Goal: Communication & Community: Answer question/provide support

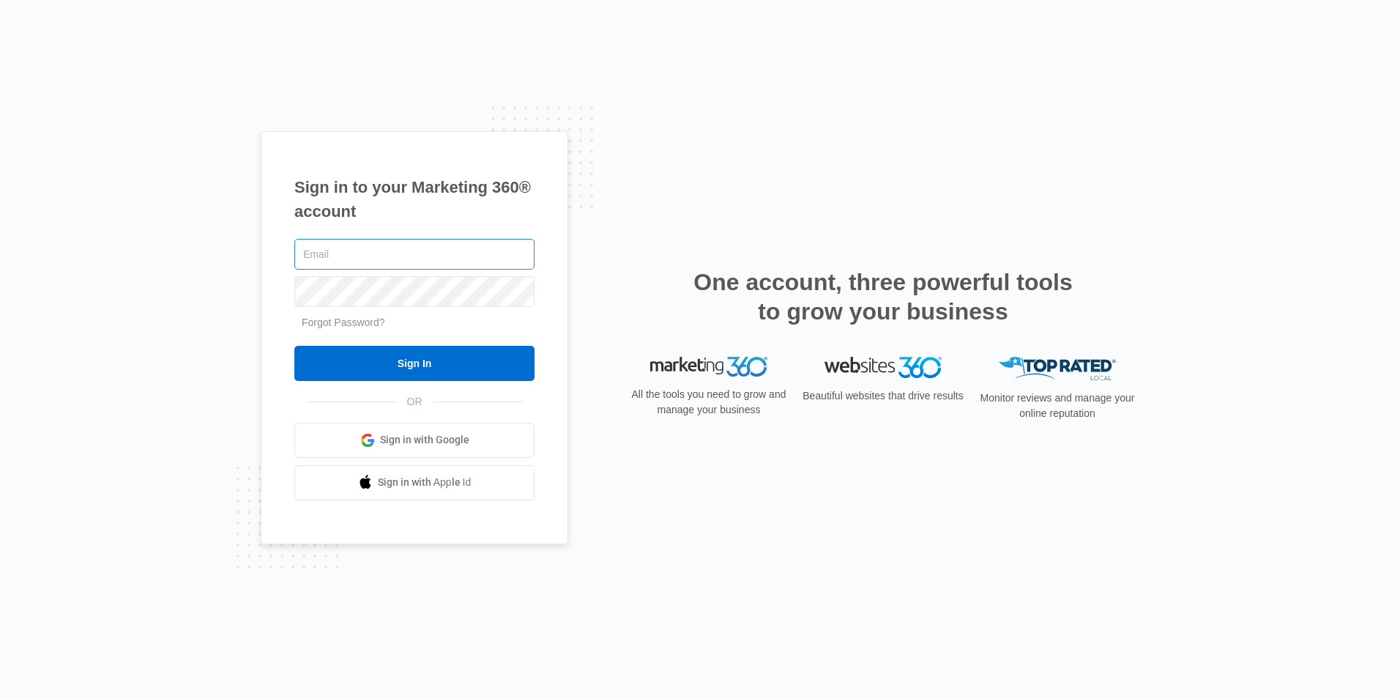
click at [494, 252] on input "text" at bounding box center [414, 254] width 240 height 31
type input "jcarey450@gmail.com"
drag, startPoint x: 415, startPoint y: 255, endPoint x: 279, endPoint y: 256, distance: 136.2
click at [279, 256] on div "Sign in to your Marketing 360® account jcarey450@gmail.com Forgot Password? Sig…" at bounding box center [415, 337] width 308 height 413
click at [427, 252] on input "text" at bounding box center [414, 254] width 240 height 31
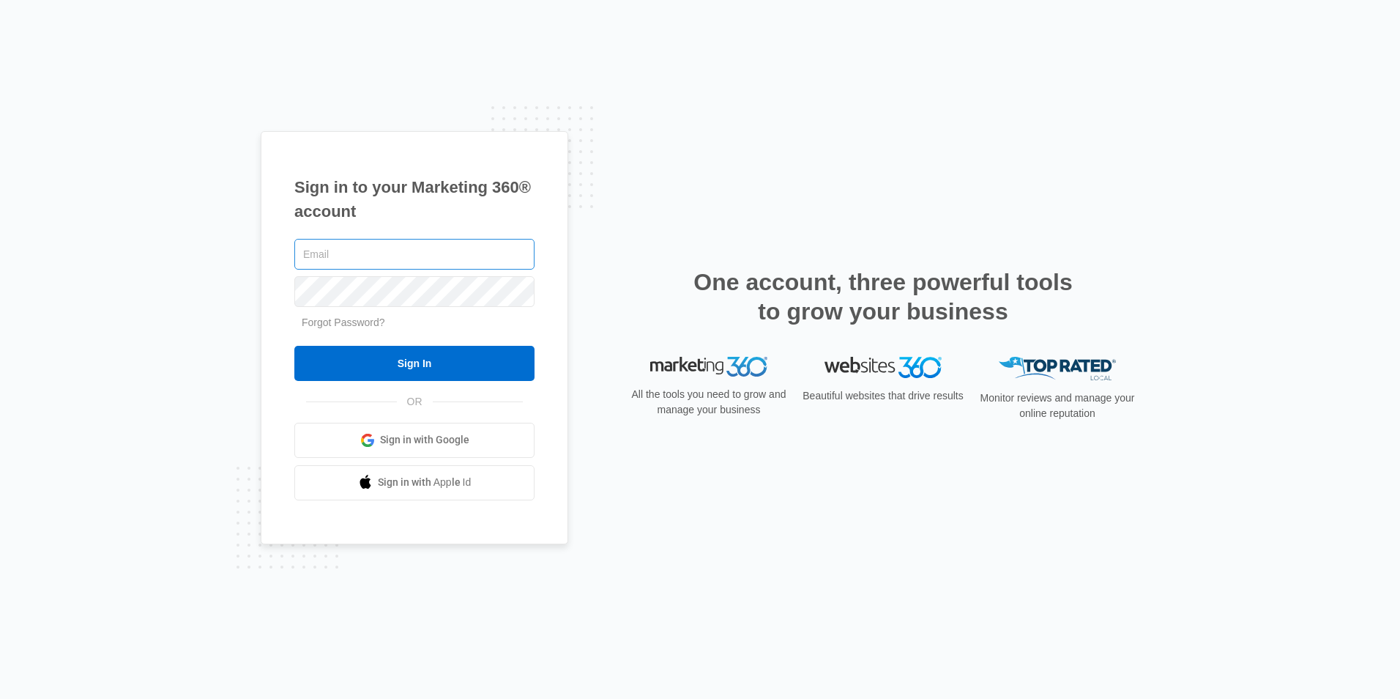
type input "Mirascalp@gmail.com"
click at [294, 346] on input "Sign In" at bounding box center [414, 363] width 240 height 35
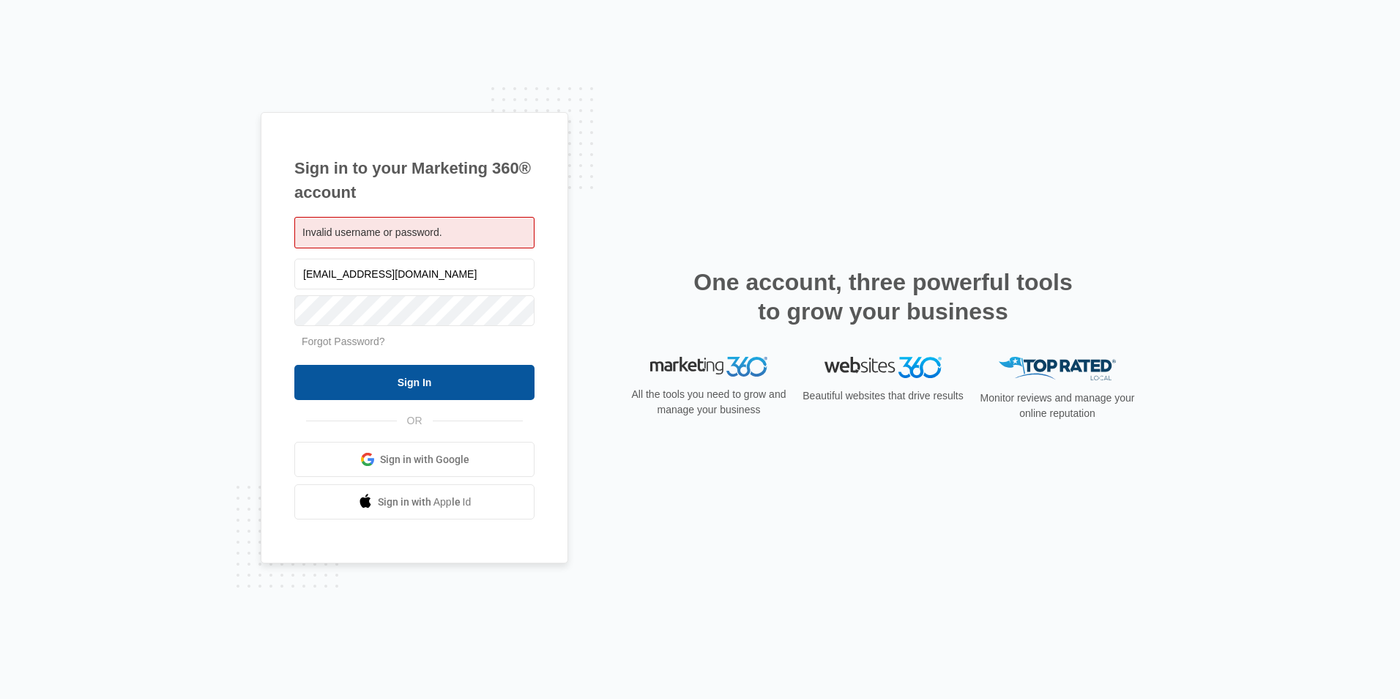
click at [447, 382] on input "Sign In" at bounding box center [414, 382] width 240 height 35
click at [349, 339] on link "Forgot Password?" at bounding box center [343, 341] width 83 height 12
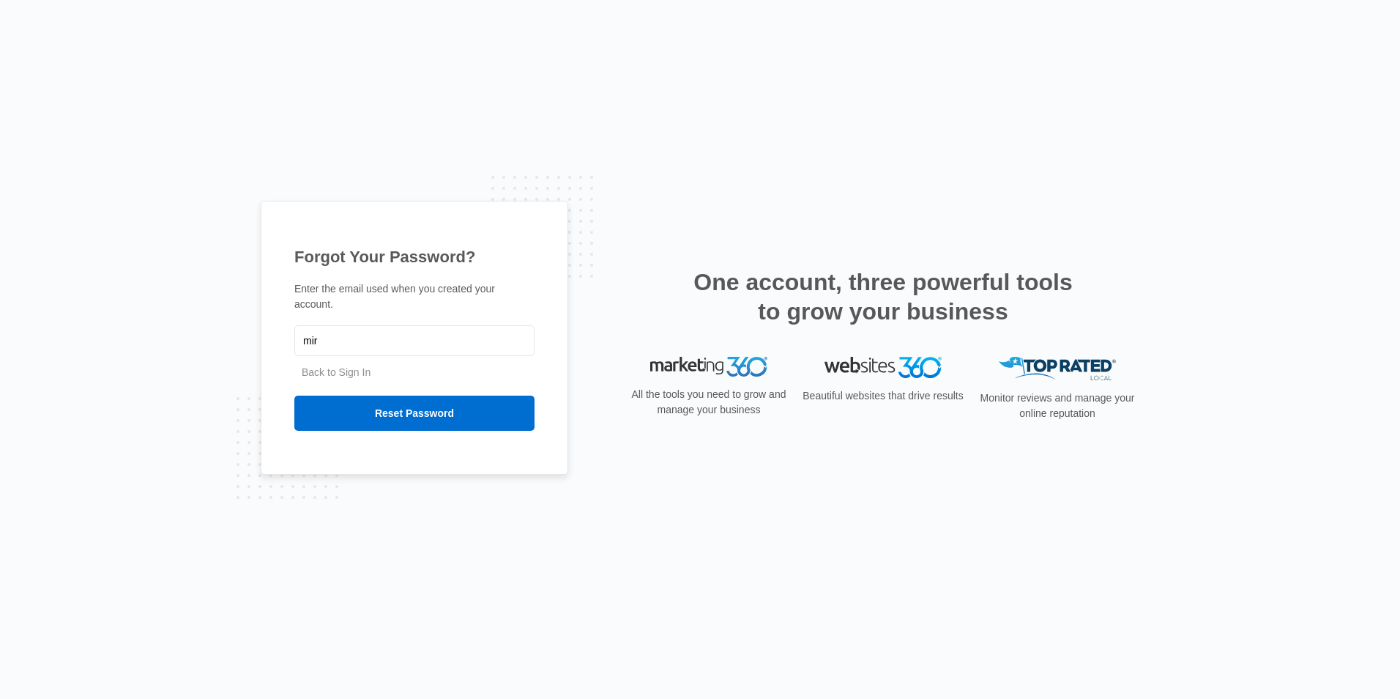
type input "mir"
click at [294, 396] on input "Reset Password" at bounding box center [414, 413] width 240 height 35
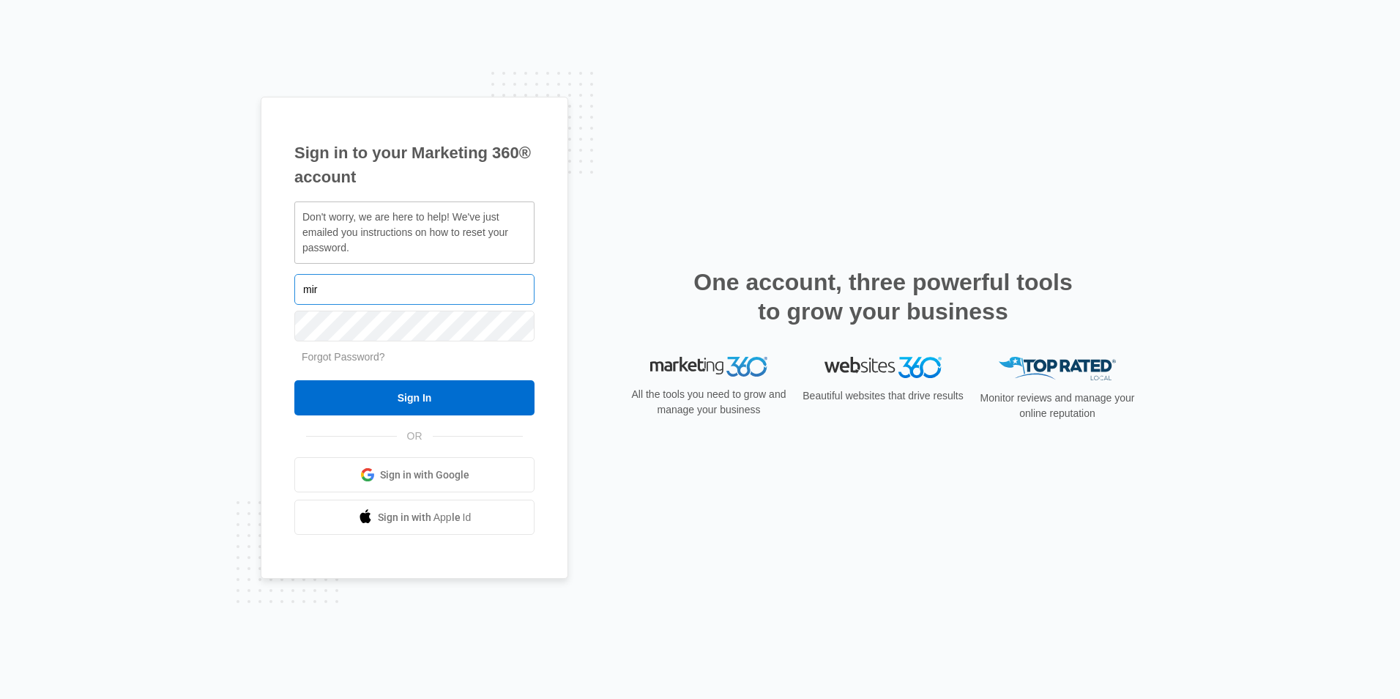
click at [382, 294] on input "mir" at bounding box center [414, 289] width 240 height 31
type input "m"
click at [380, 292] on input "text" at bounding box center [414, 289] width 240 height 31
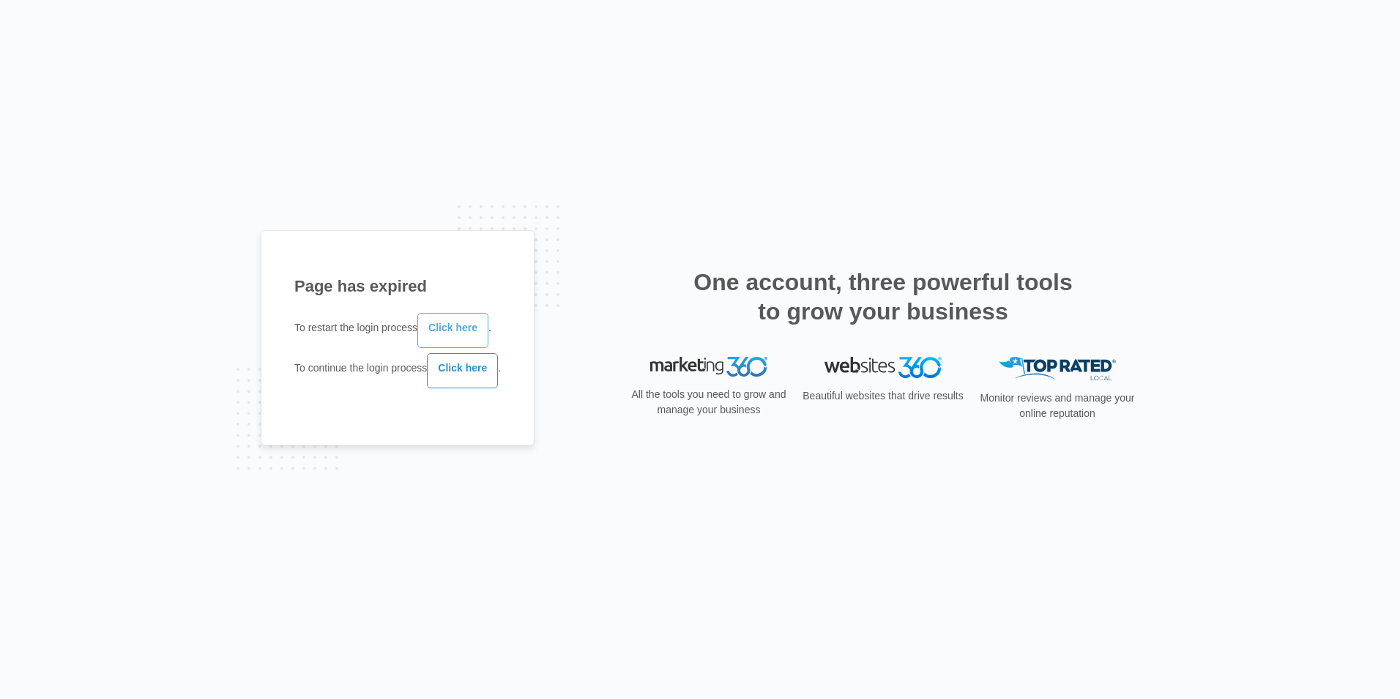
click at [460, 325] on link "Click here" at bounding box center [452, 330] width 71 height 35
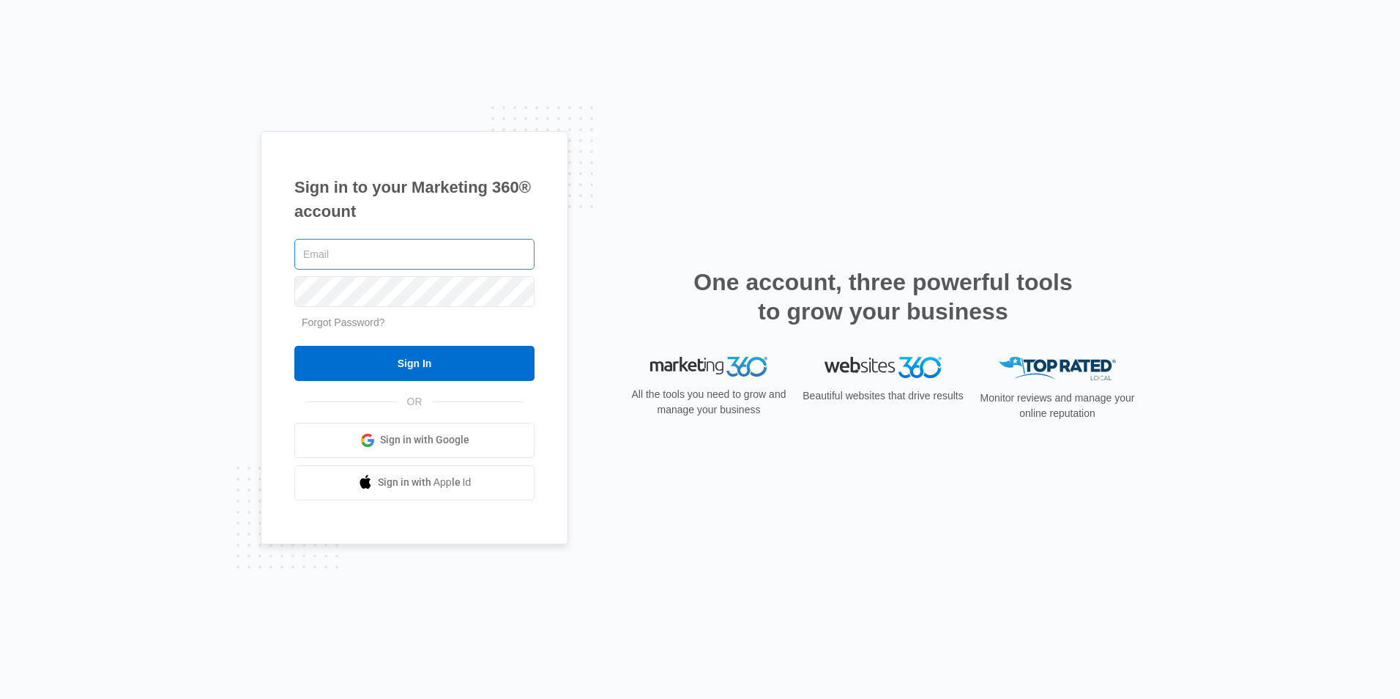
click at [434, 248] on input "text" at bounding box center [414, 254] width 240 height 31
click at [541, 180] on div "Sign in to your Marketing 360® account Forgot Password? Sign In OR Sign in with…" at bounding box center [415, 337] width 308 height 413
click at [376, 323] on link "Forgot Password?" at bounding box center [343, 322] width 83 height 12
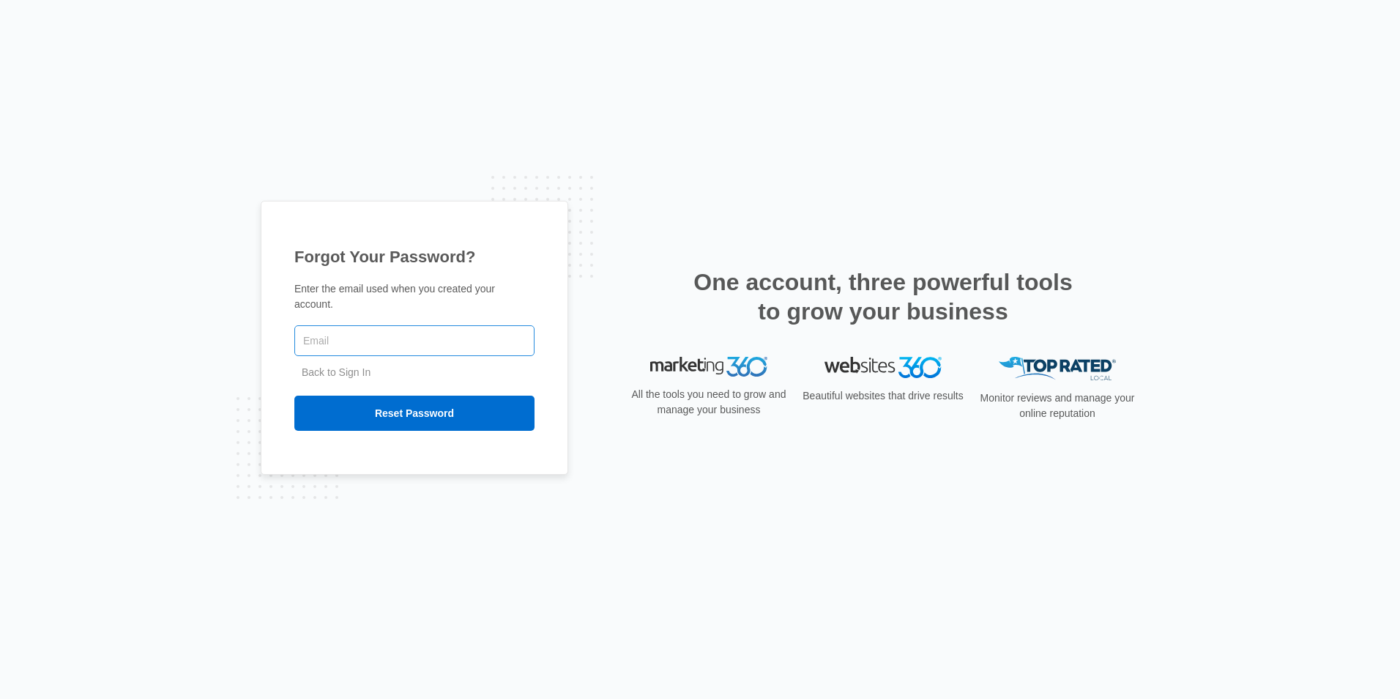
click at [376, 330] on input "text" at bounding box center [414, 340] width 240 height 31
type input "Mirascalp@gmail.com"
click at [417, 403] on input "Reset Password" at bounding box center [414, 413] width 240 height 35
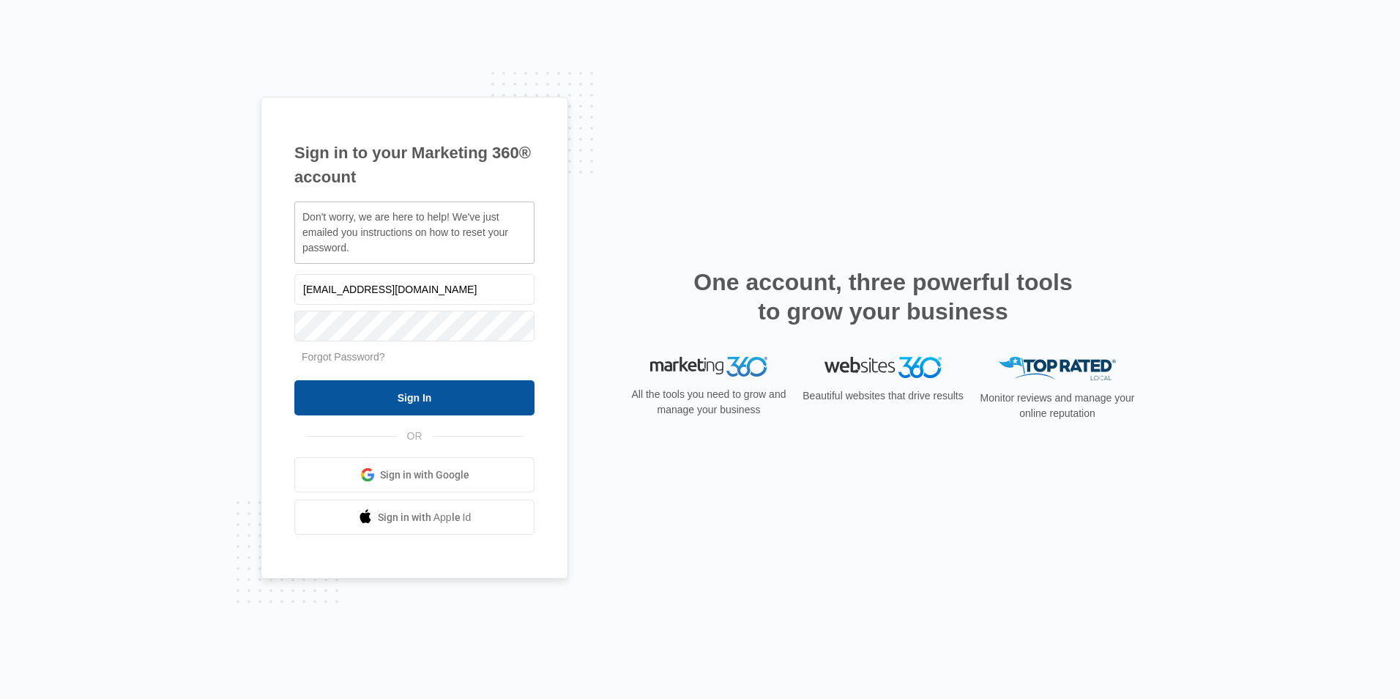
click at [423, 400] on input "Sign In" at bounding box center [414, 397] width 240 height 35
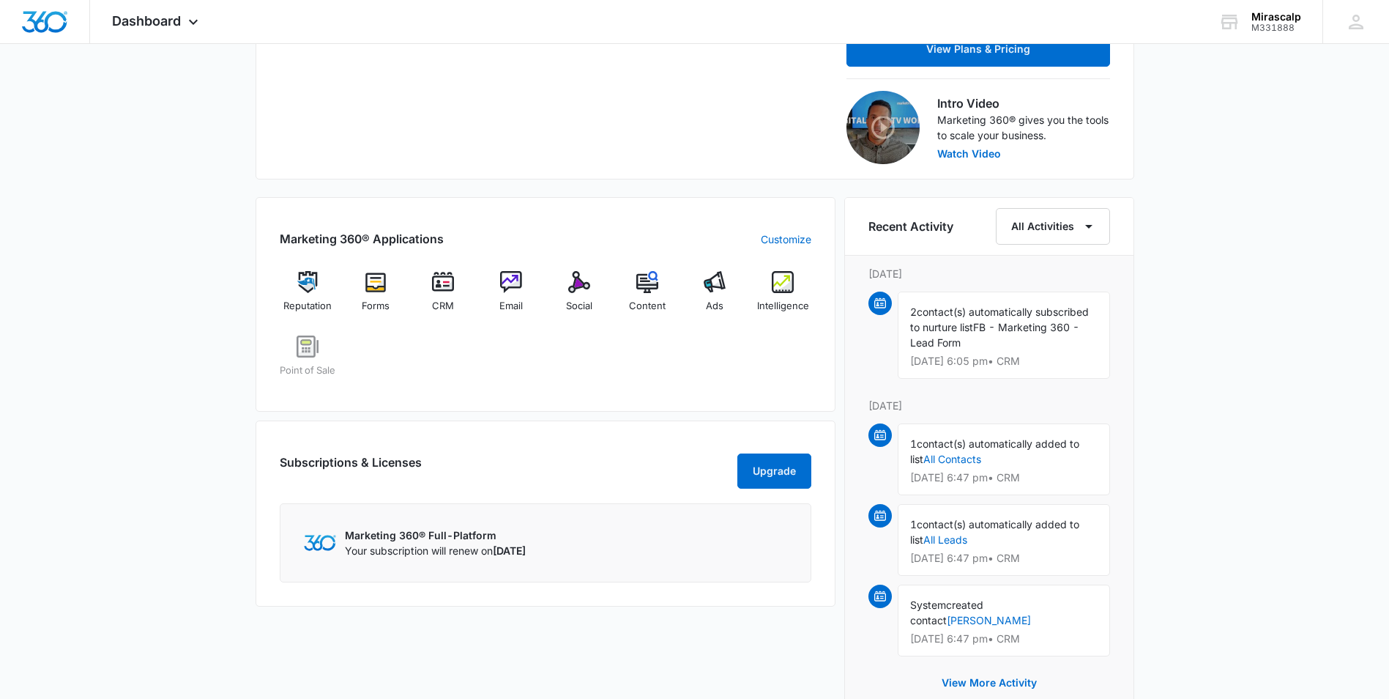
scroll to position [513, 0]
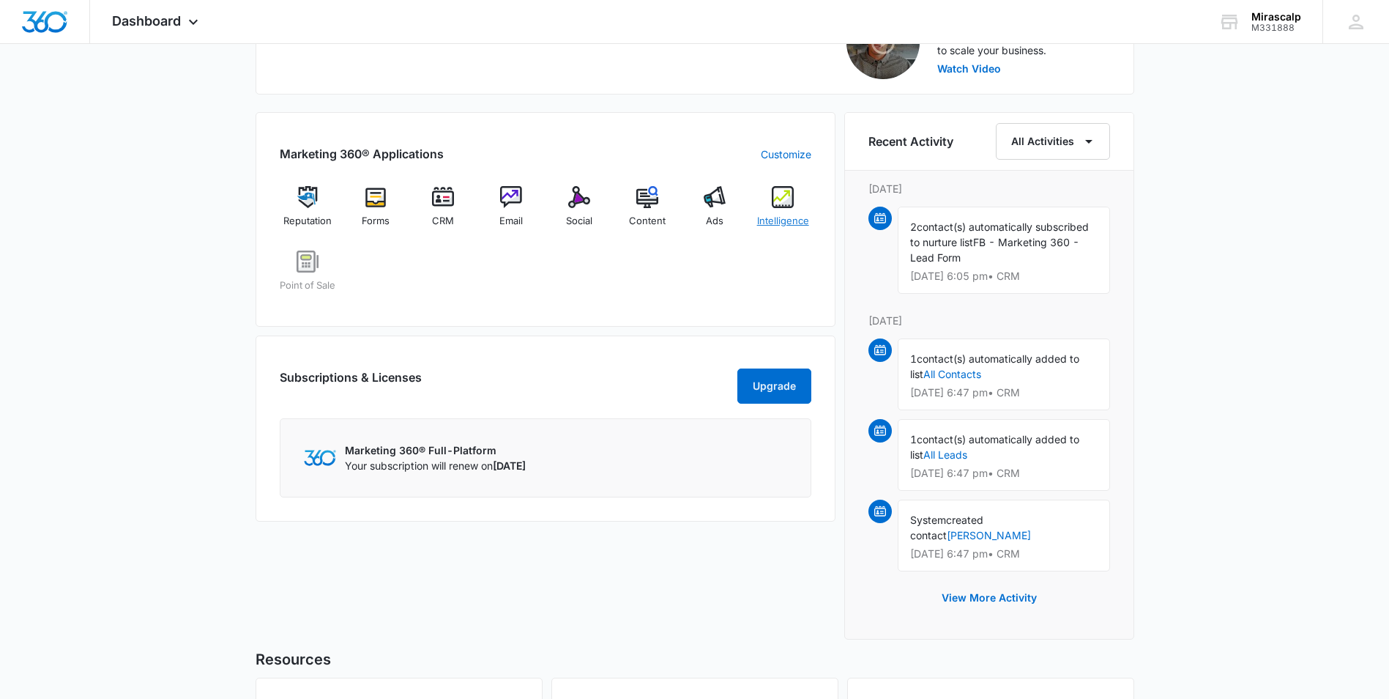
click at [786, 207] on img at bounding box center [783, 197] width 22 height 22
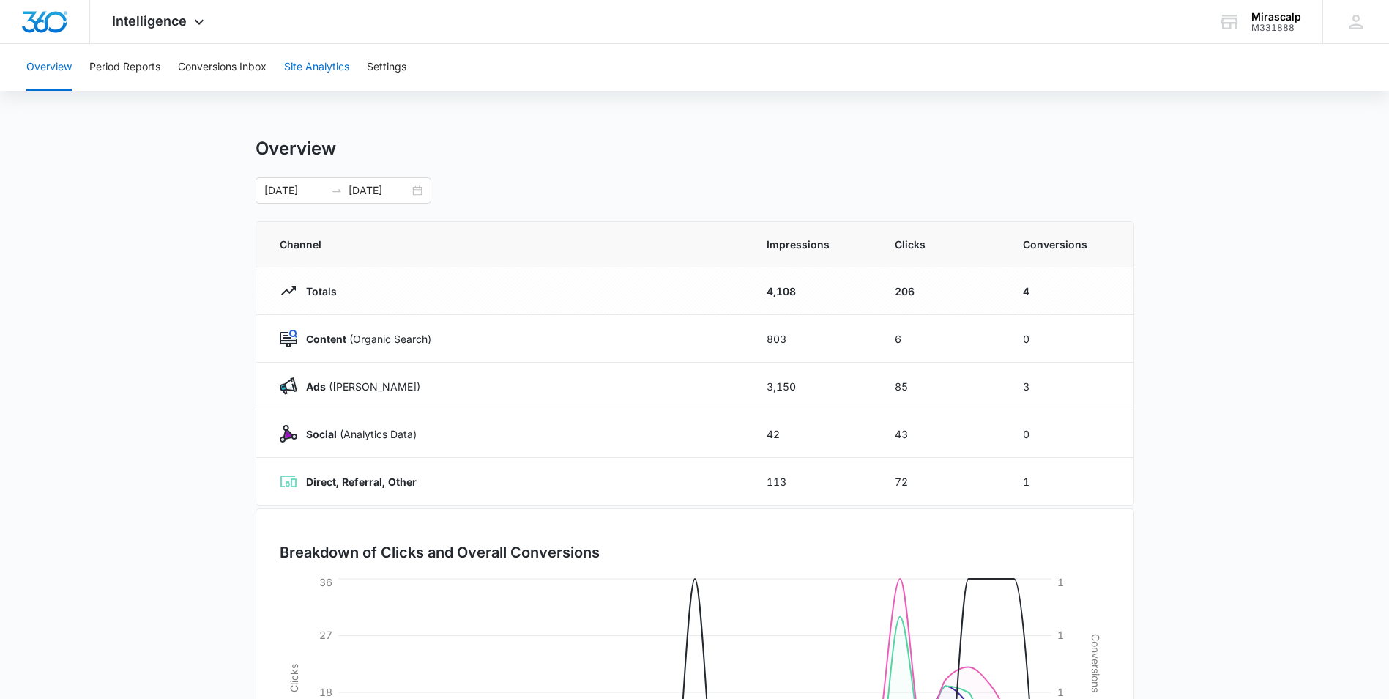
click at [297, 64] on button "Site Analytics" at bounding box center [316, 67] width 65 height 47
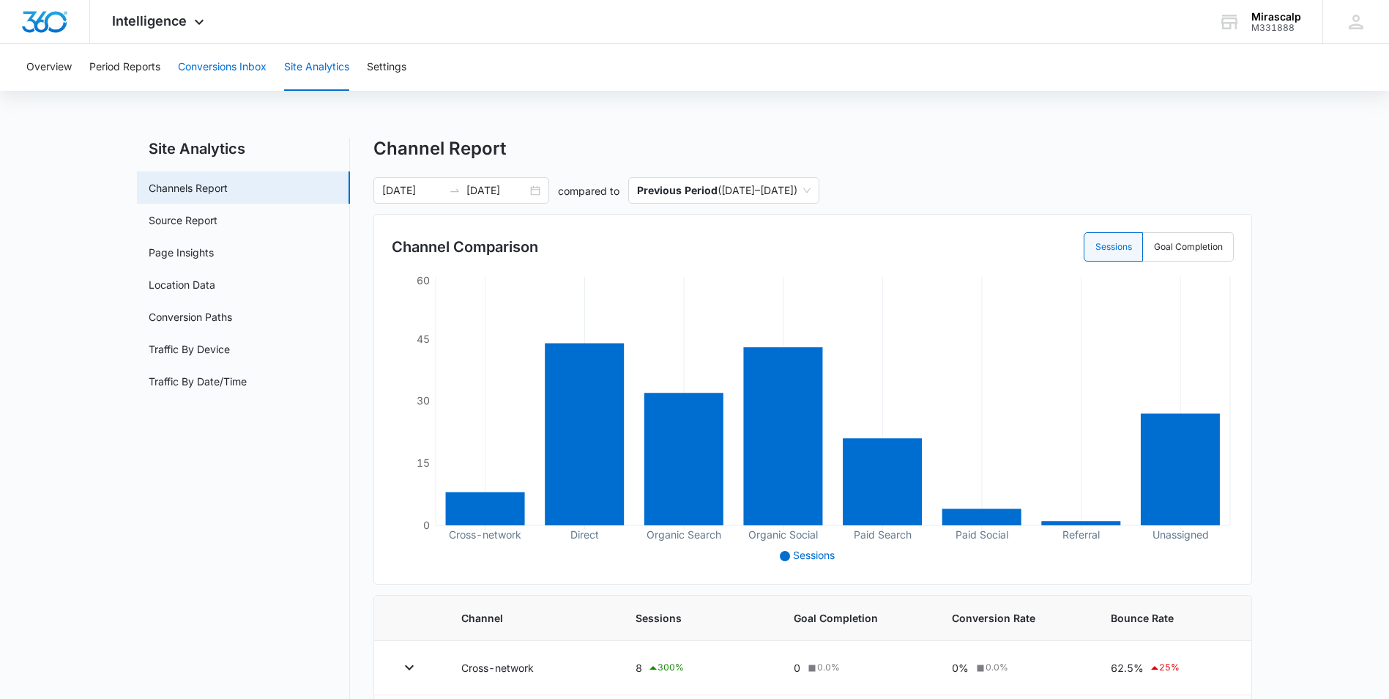
click at [255, 68] on button "Conversions Inbox" at bounding box center [222, 67] width 89 height 47
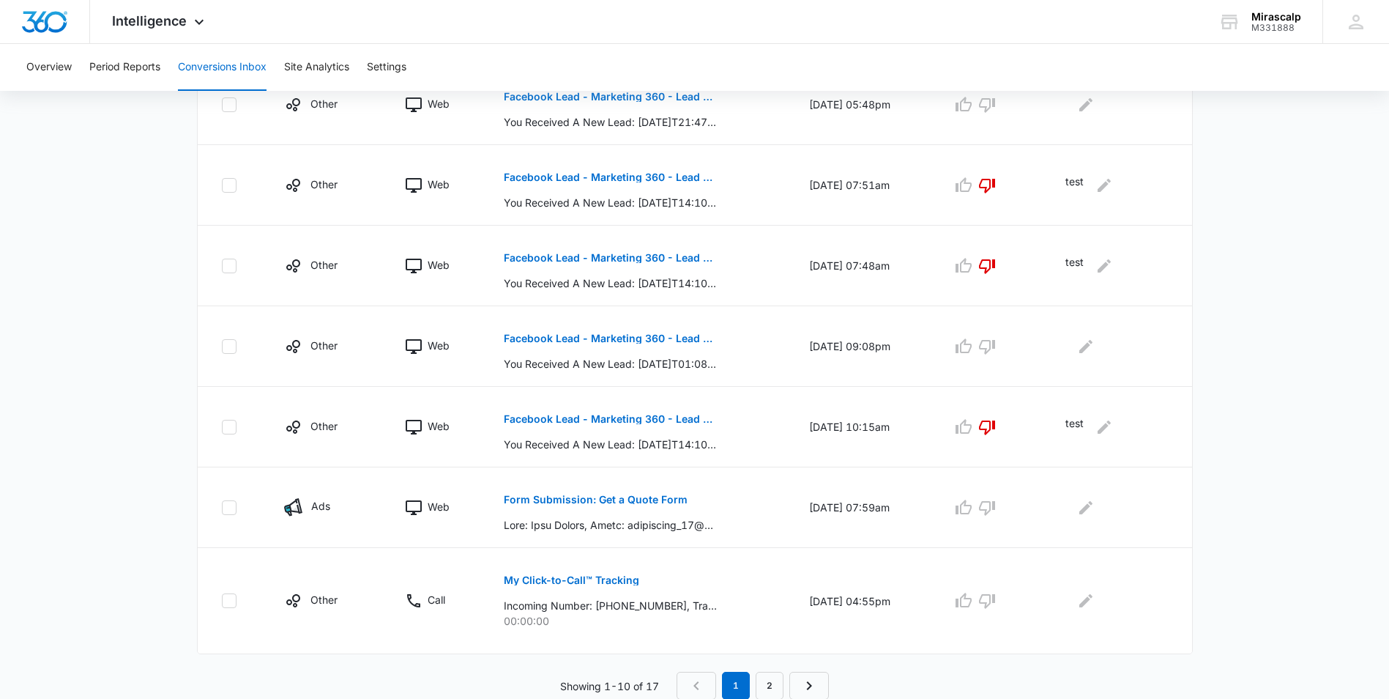
scroll to position [665, 0]
drag, startPoint x: 694, startPoint y: 526, endPoint x: 669, endPoint y: 521, distance: 26.1
click at [669, 521] on p at bounding box center [610, 523] width 213 height 15
click at [540, 497] on p "Form Submission: Get a Quote Form" at bounding box center [596, 499] width 184 height 10
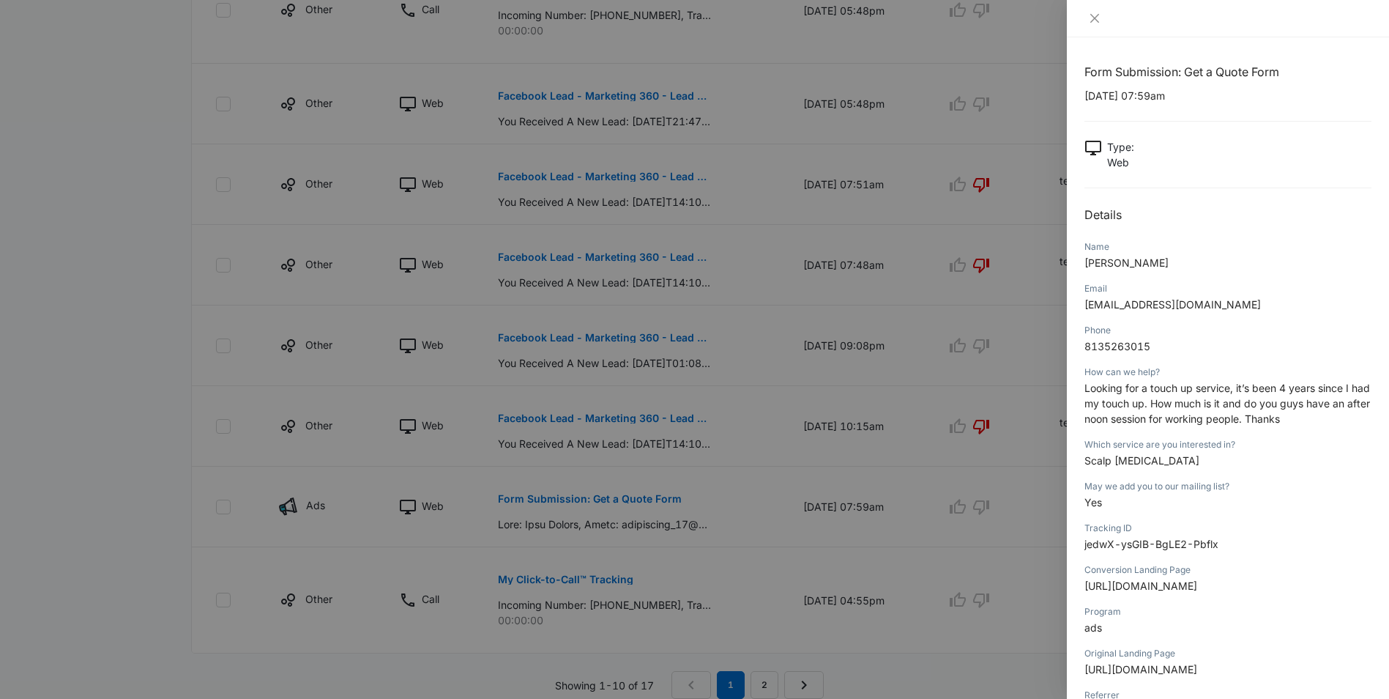
click at [638, 515] on div at bounding box center [694, 349] width 1389 height 699
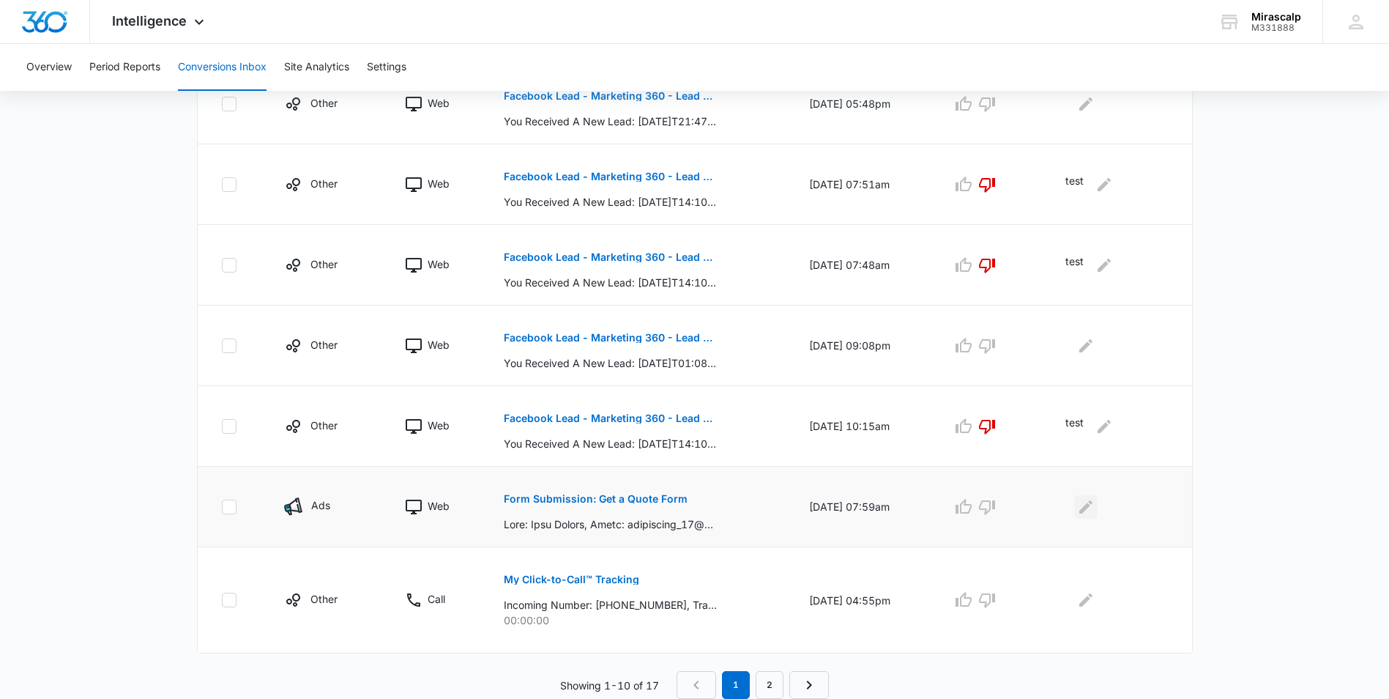
click at [1090, 504] on icon "Edit Comments" at bounding box center [1086, 507] width 18 height 18
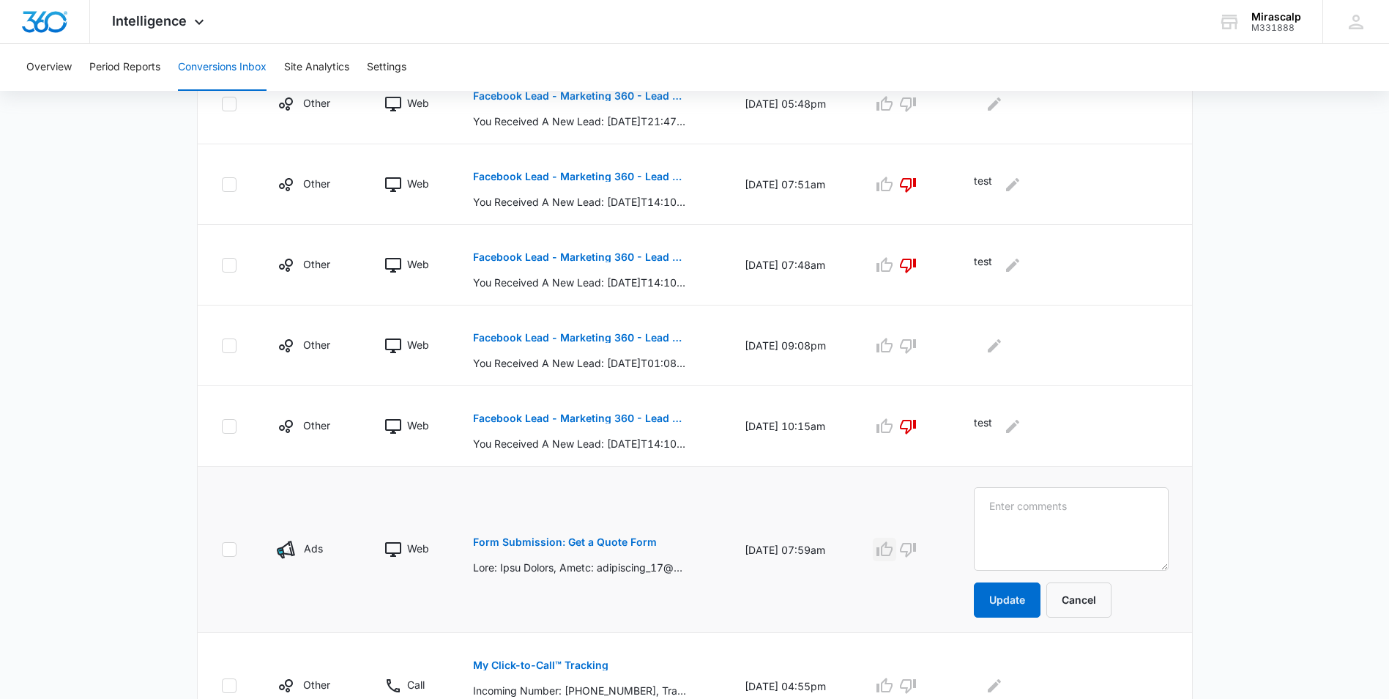
click at [894, 549] on icon "button" at bounding box center [885, 550] width 18 height 18
click at [1069, 508] on textarea at bounding box center [1071, 528] width 194 height 83
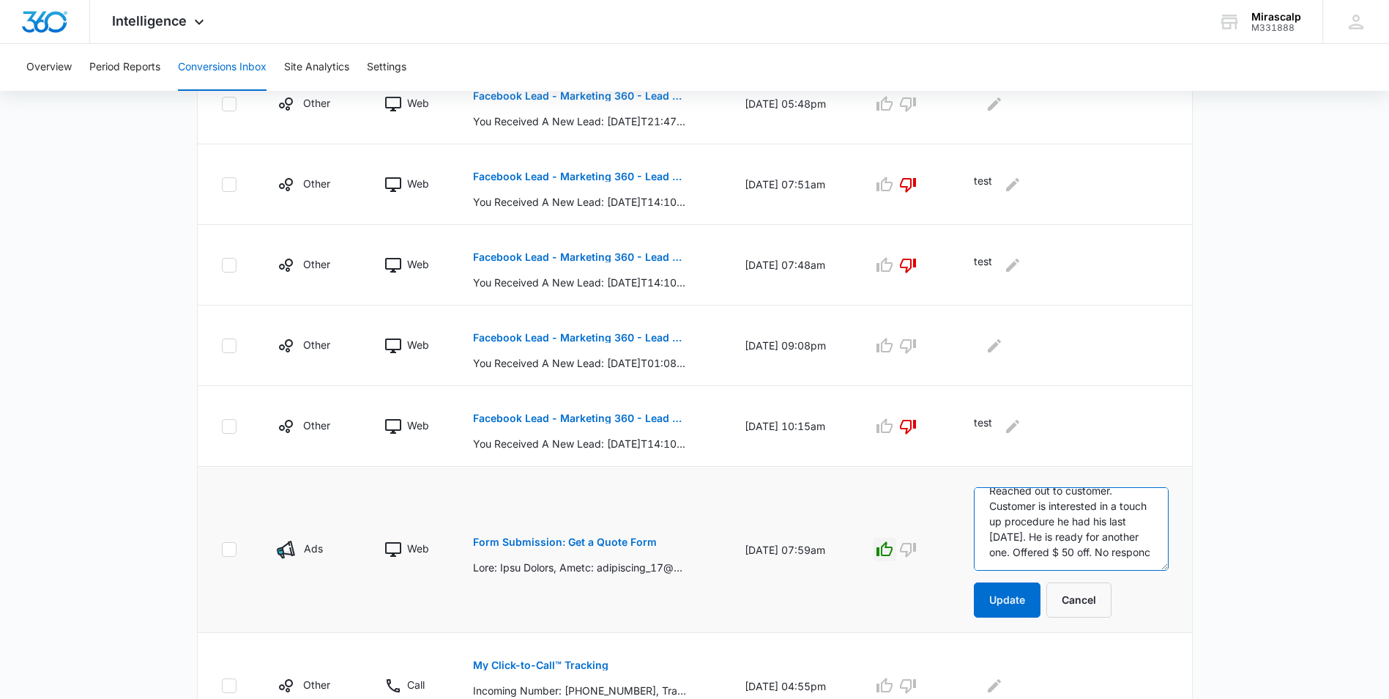
scroll to position [34, 0]
type textarea "Reached out to customer. Customer is interested in a touch up procedure he had …"
click at [1029, 595] on button "Update" at bounding box center [1007, 599] width 67 height 35
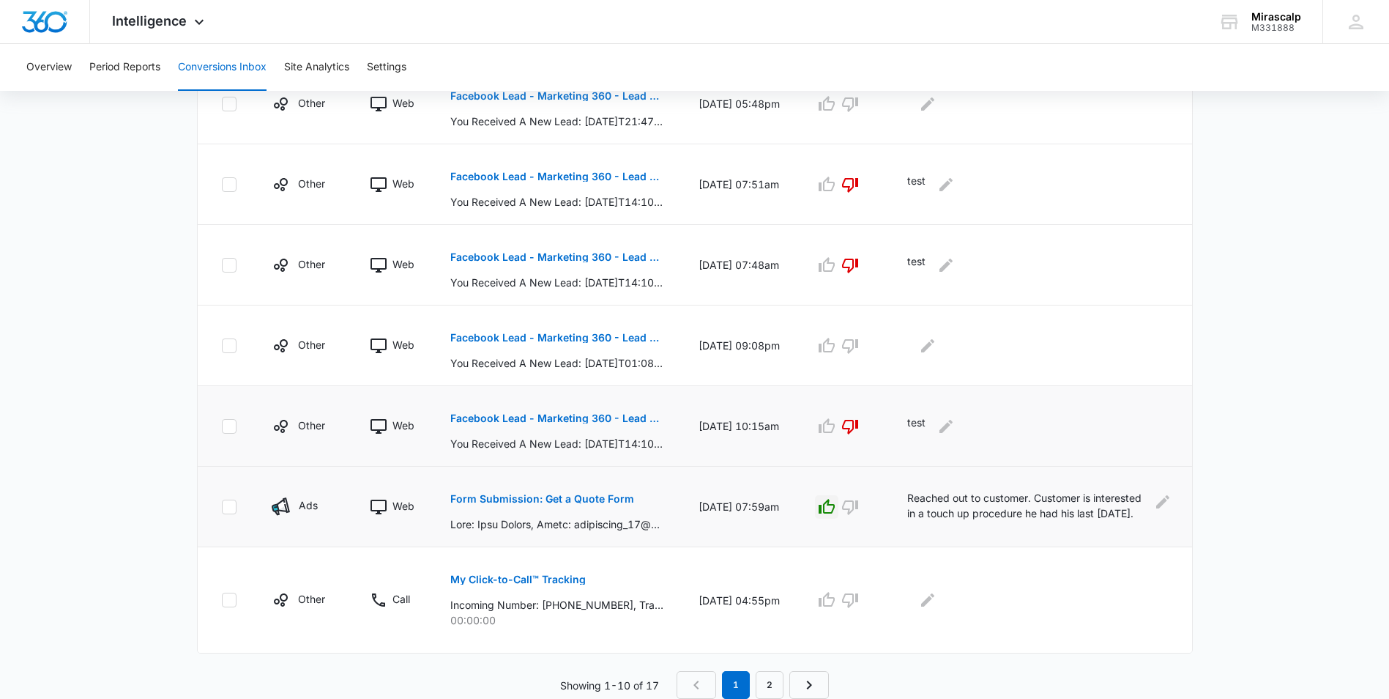
click at [560, 416] on p "Facebook Lead - Marketing 360 - Lead Form" at bounding box center [556, 418] width 213 height 10
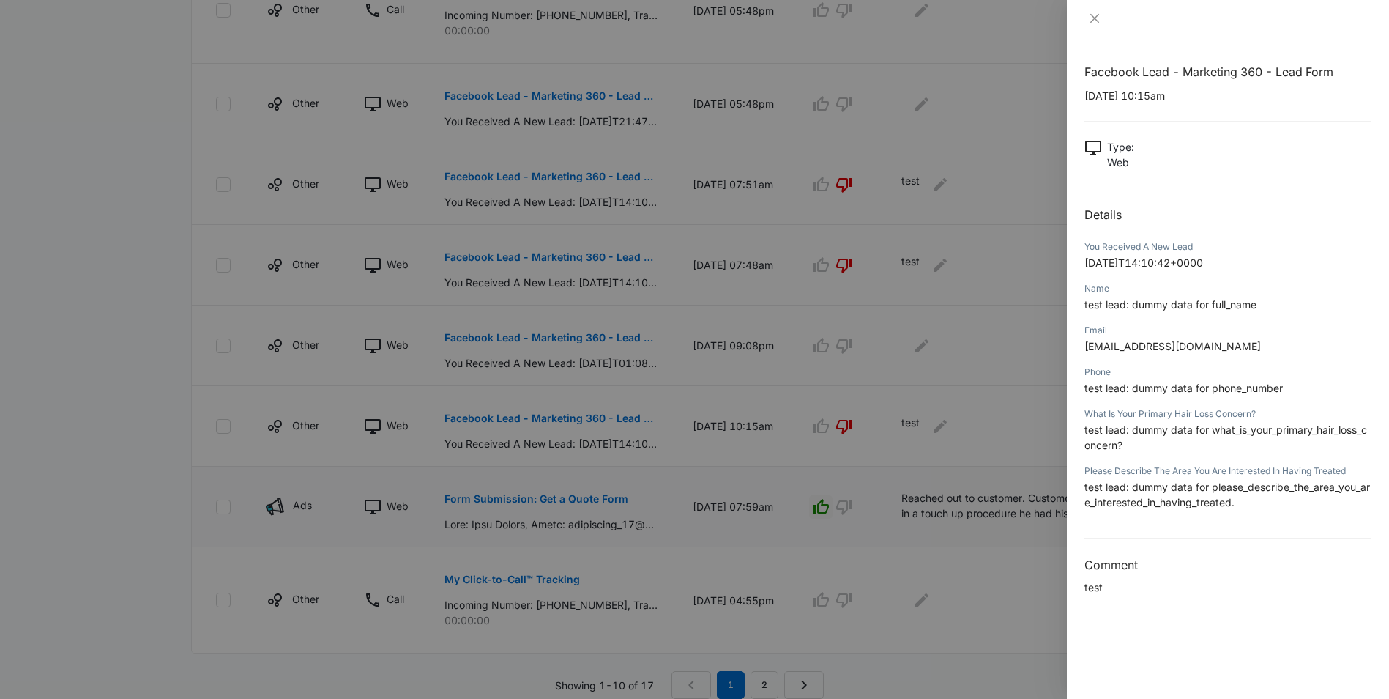
click at [553, 335] on div at bounding box center [694, 349] width 1389 height 699
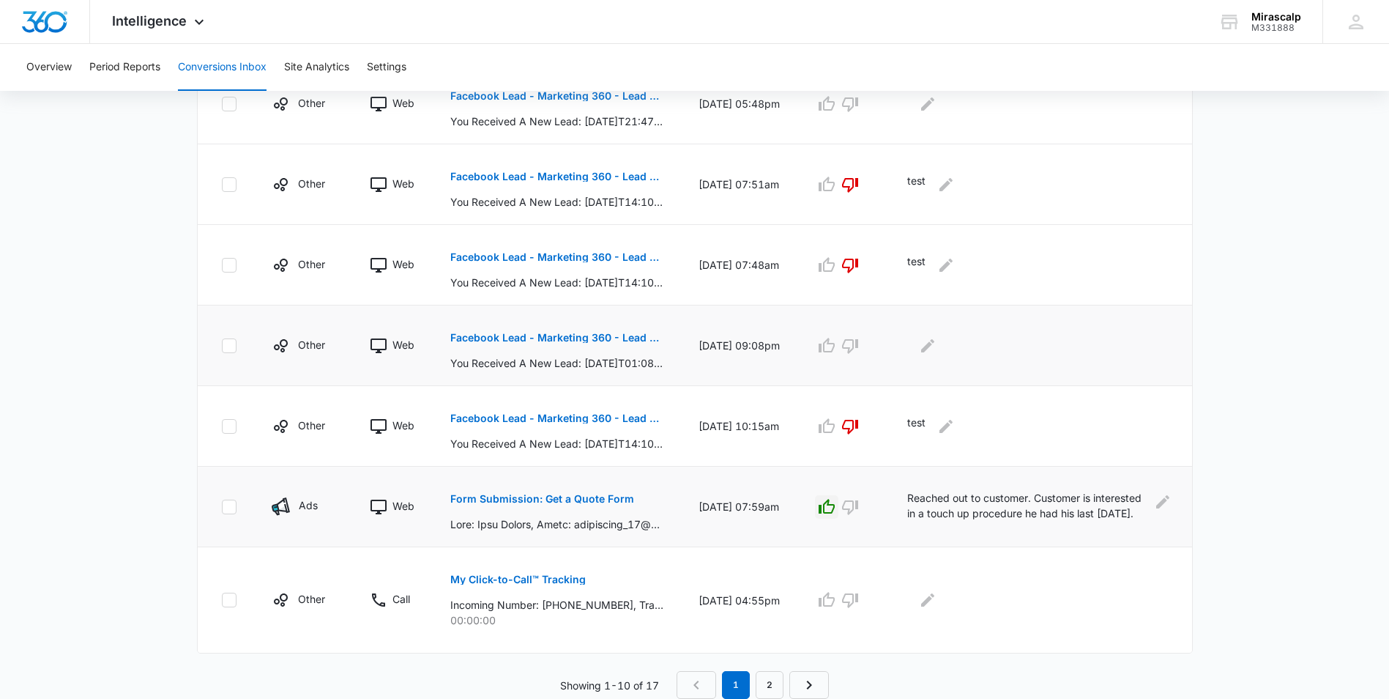
click at [553, 335] on p "Facebook Lead - Marketing 360 - Lead Form" at bounding box center [556, 338] width 213 height 10
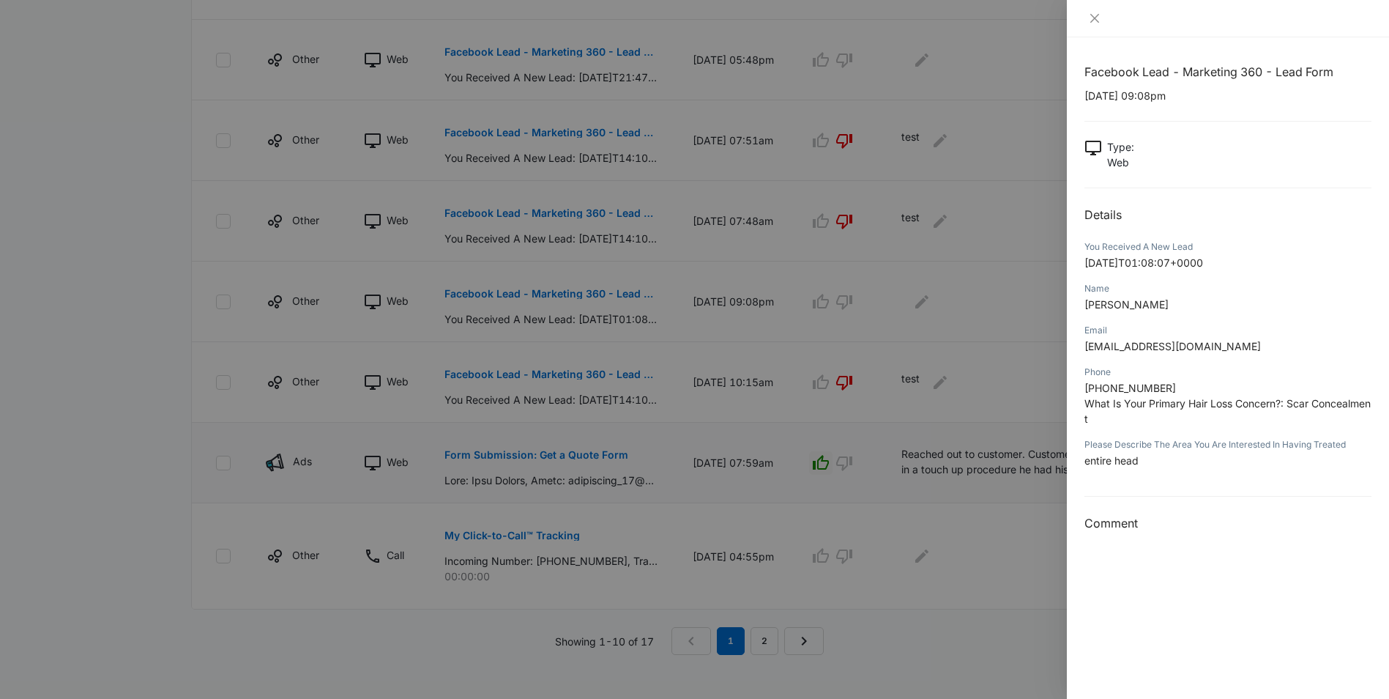
scroll to position [647, 0]
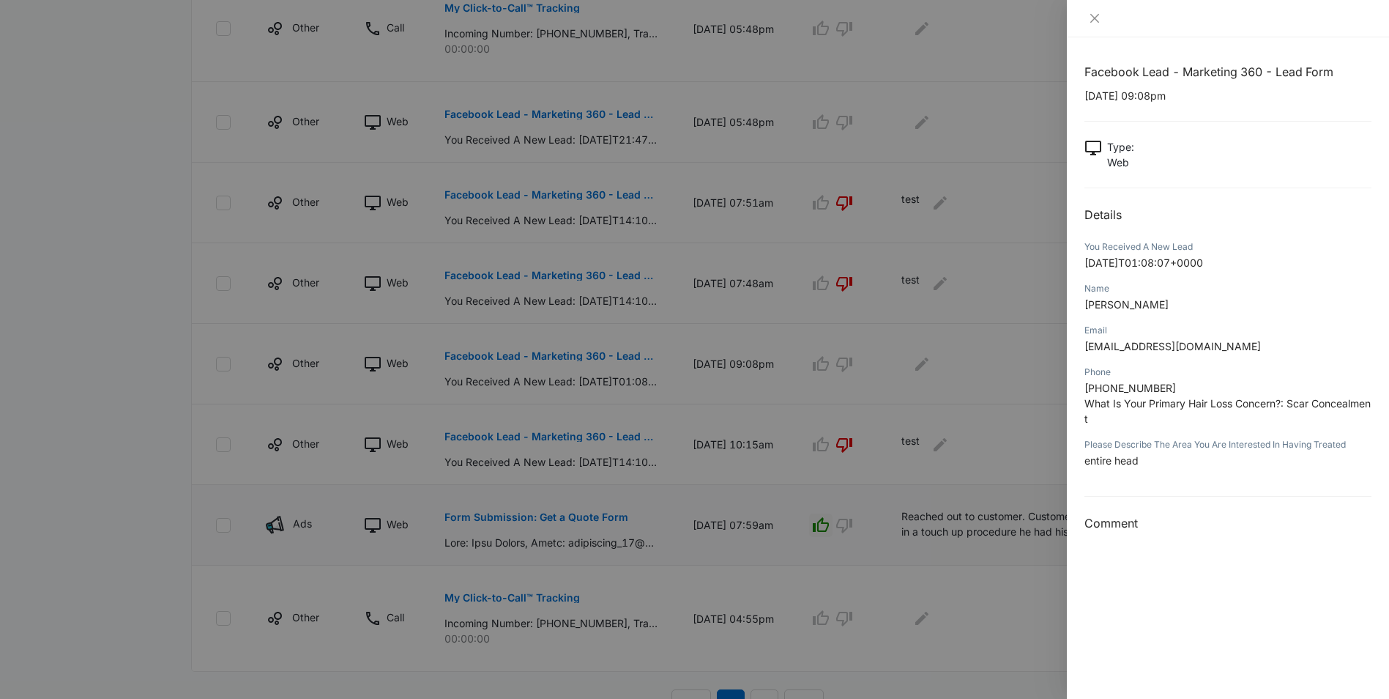
click at [1139, 322] on div "Email [EMAIL_ADDRESS][DOMAIN_NAME]" at bounding box center [1228, 343] width 287 height 42
click at [1145, 507] on div "Facebook Lead - Marketing 360 - Lead Form [DATE] 09:08pm Type : Web Details You…" at bounding box center [1228, 297] width 287 height 469
click at [1091, 19] on icon "close" at bounding box center [1095, 18] width 12 height 12
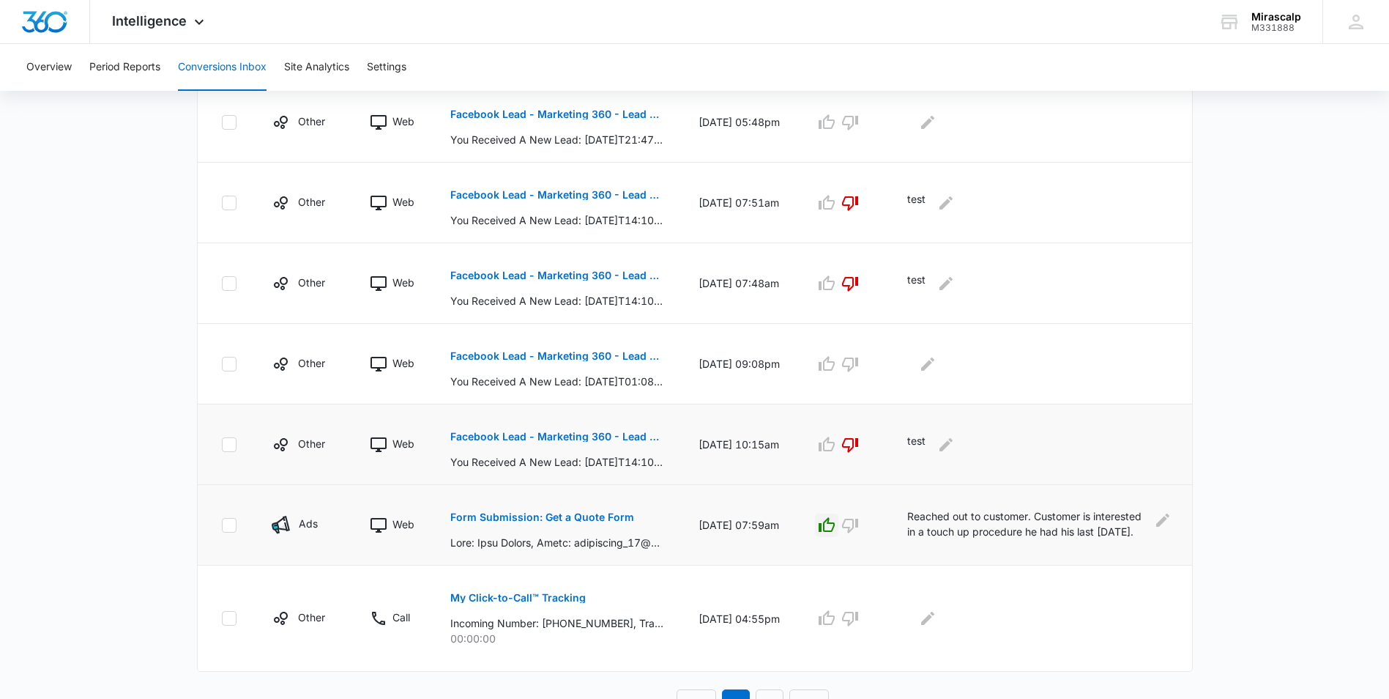
click at [541, 436] on p "Facebook Lead - Marketing 360 - Lead Form" at bounding box center [556, 436] width 213 height 10
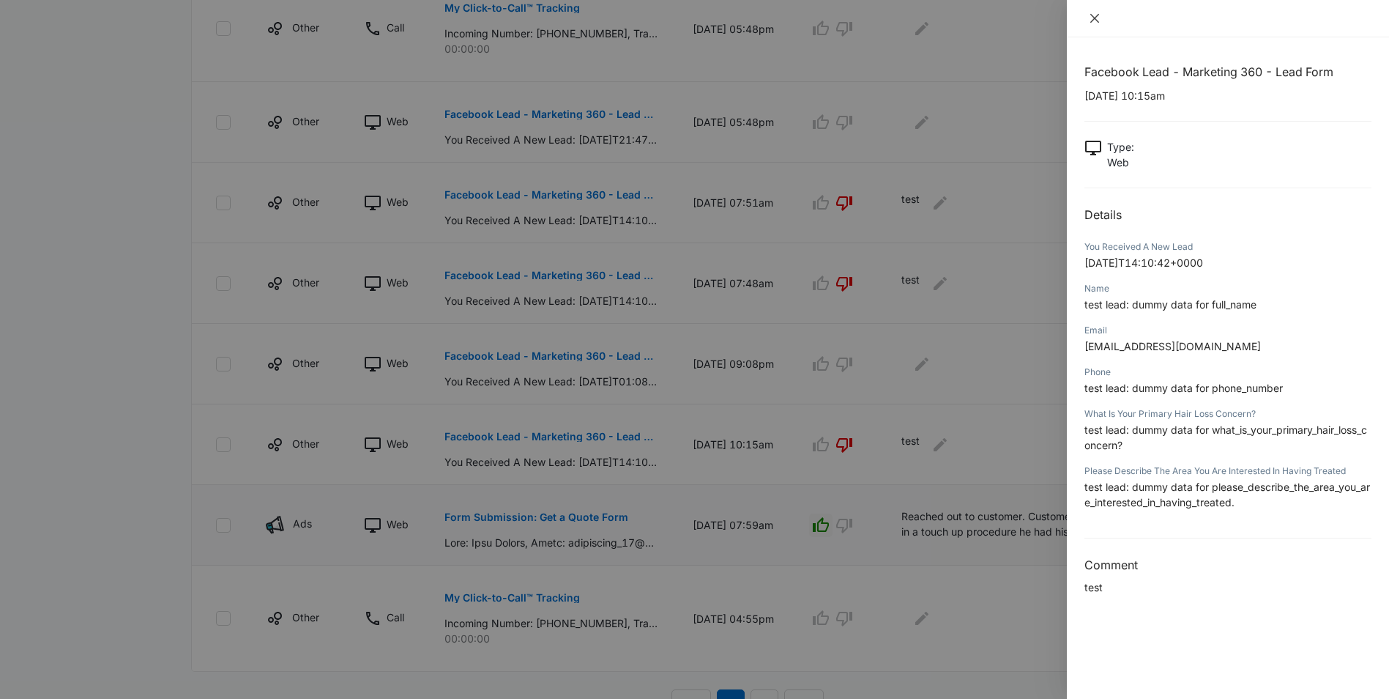
click at [1094, 17] on icon "close" at bounding box center [1095, 18] width 9 height 9
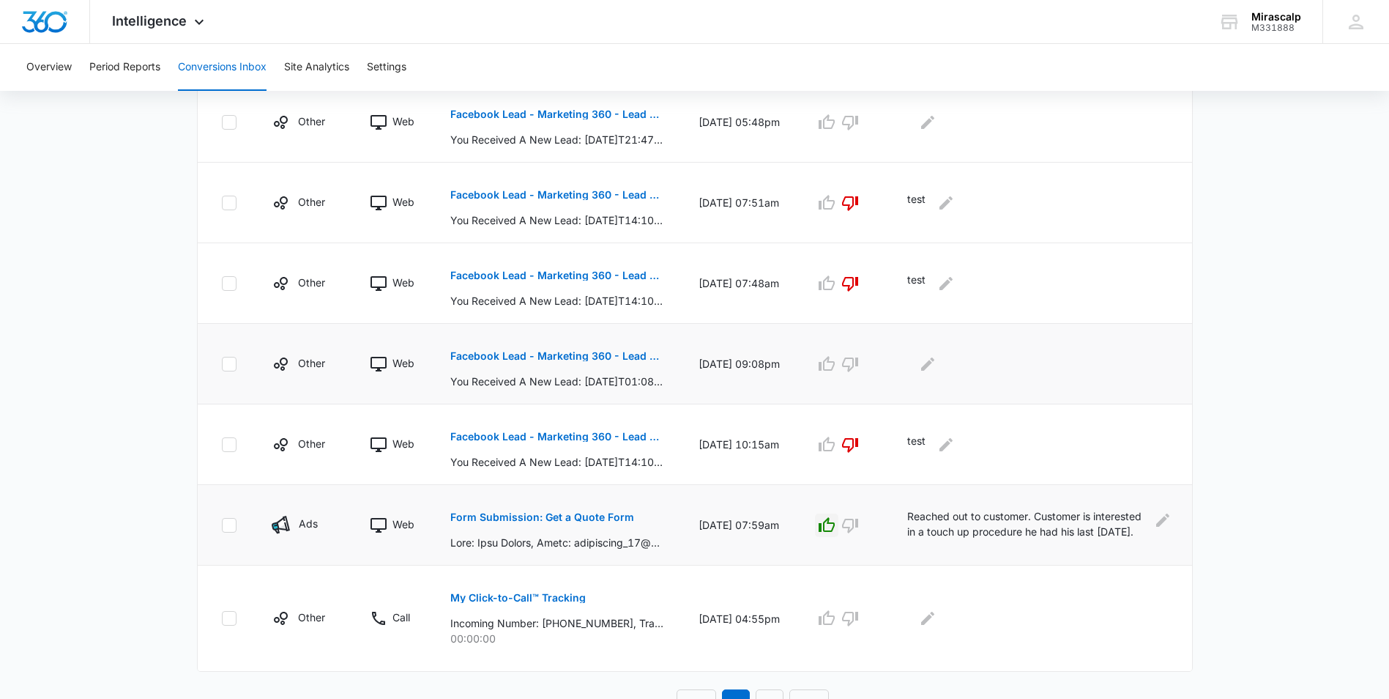
click at [516, 354] on p "Facebook Lead - Marketing 360 - Lead Form" at bounding box center [556, 356] width 213 height 10
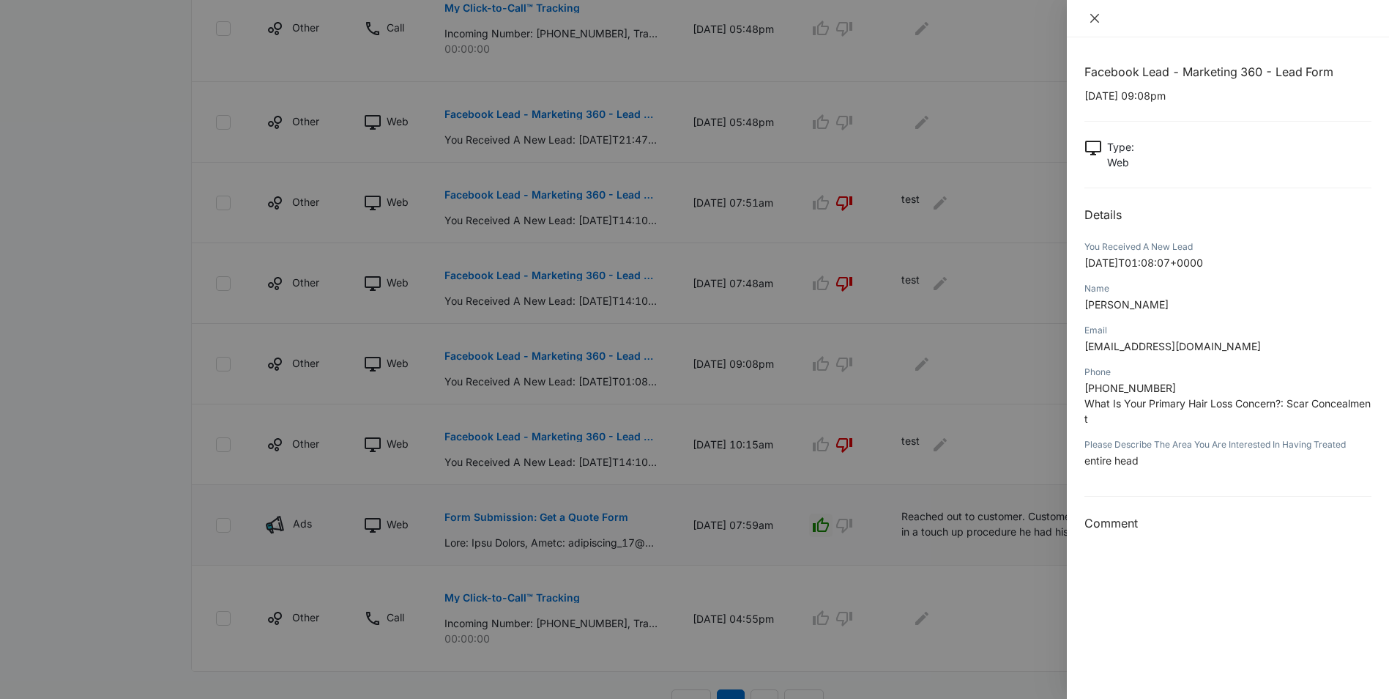
click at [1094, 16] on icon "close" at bounding box center [1095, 18] width 9 height 9
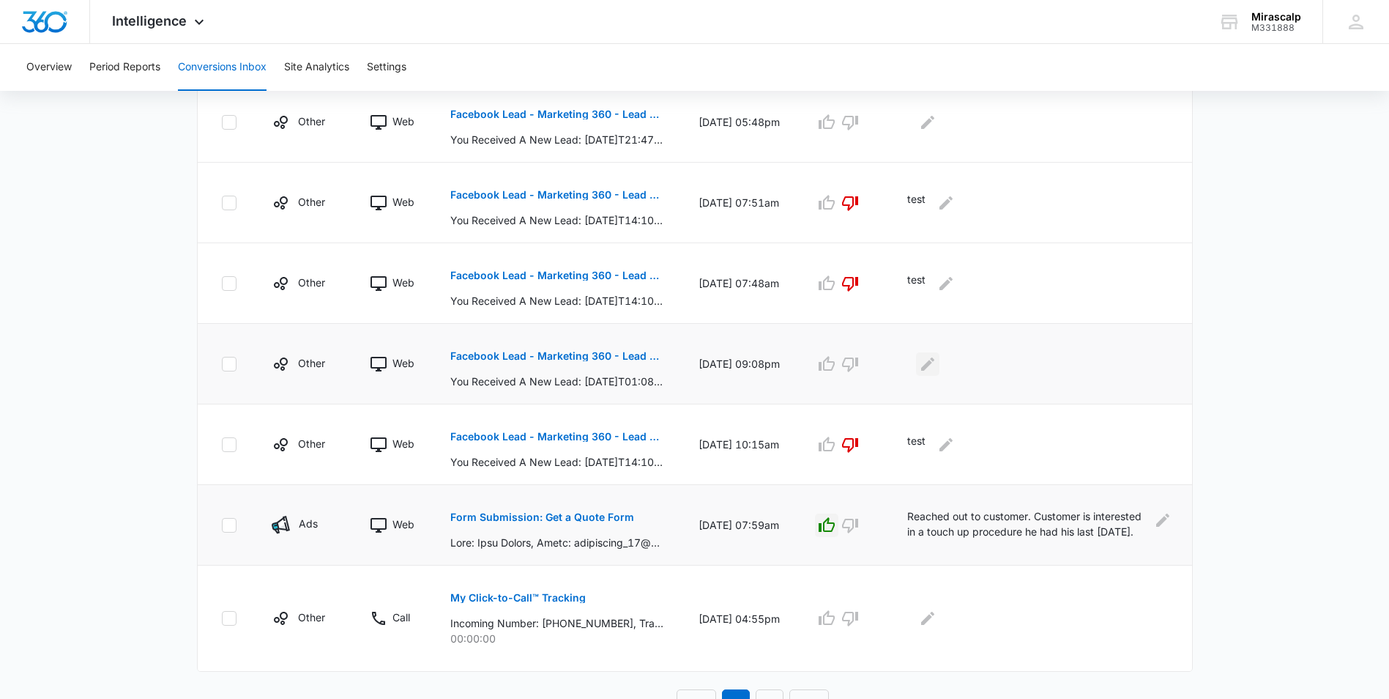
click at [934, 363] on icon "Edit Comments" at bounding box center [927, 363] width 13 height 13
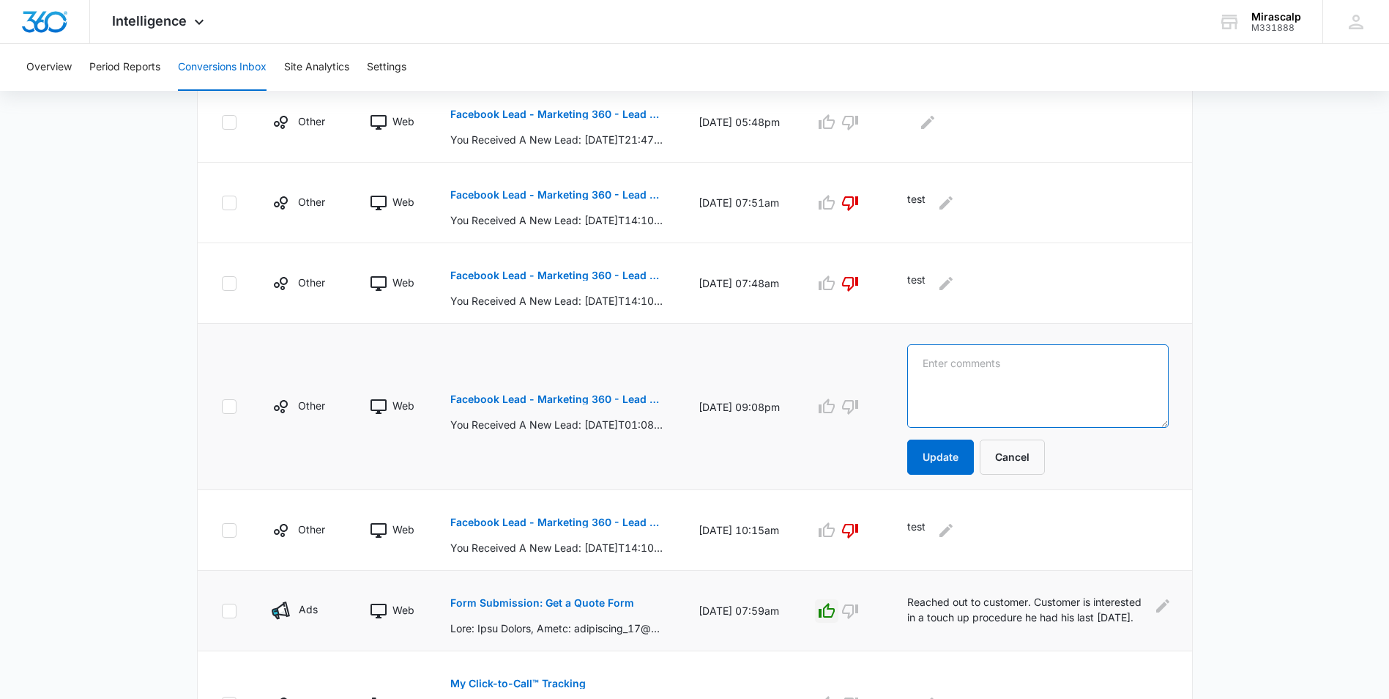
click at [938, 361] on textarea at bounding box center [1037, 385] width 261 height 83
type textarea "Called customer. No answer. Sent a detailed text message requesting photos of s…"
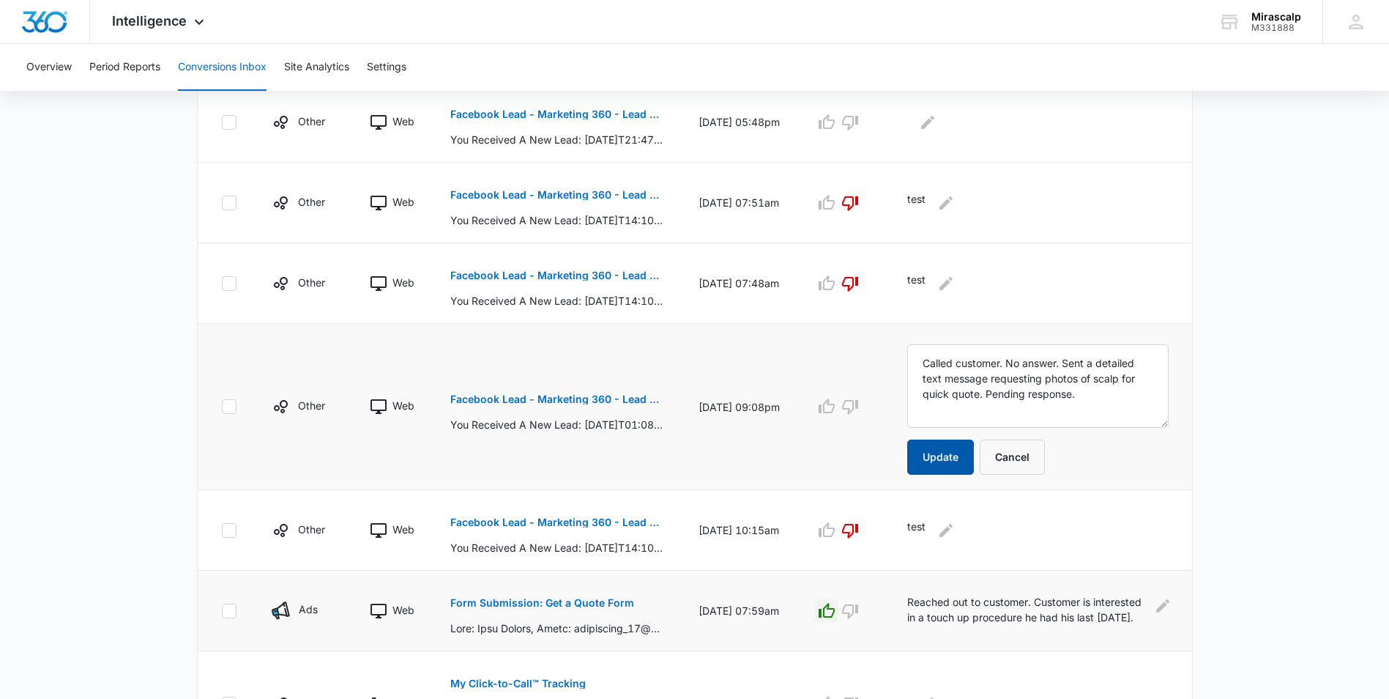
click at [940, 452] on button "Update" at bounding box center [940, 456] width 67 height 35
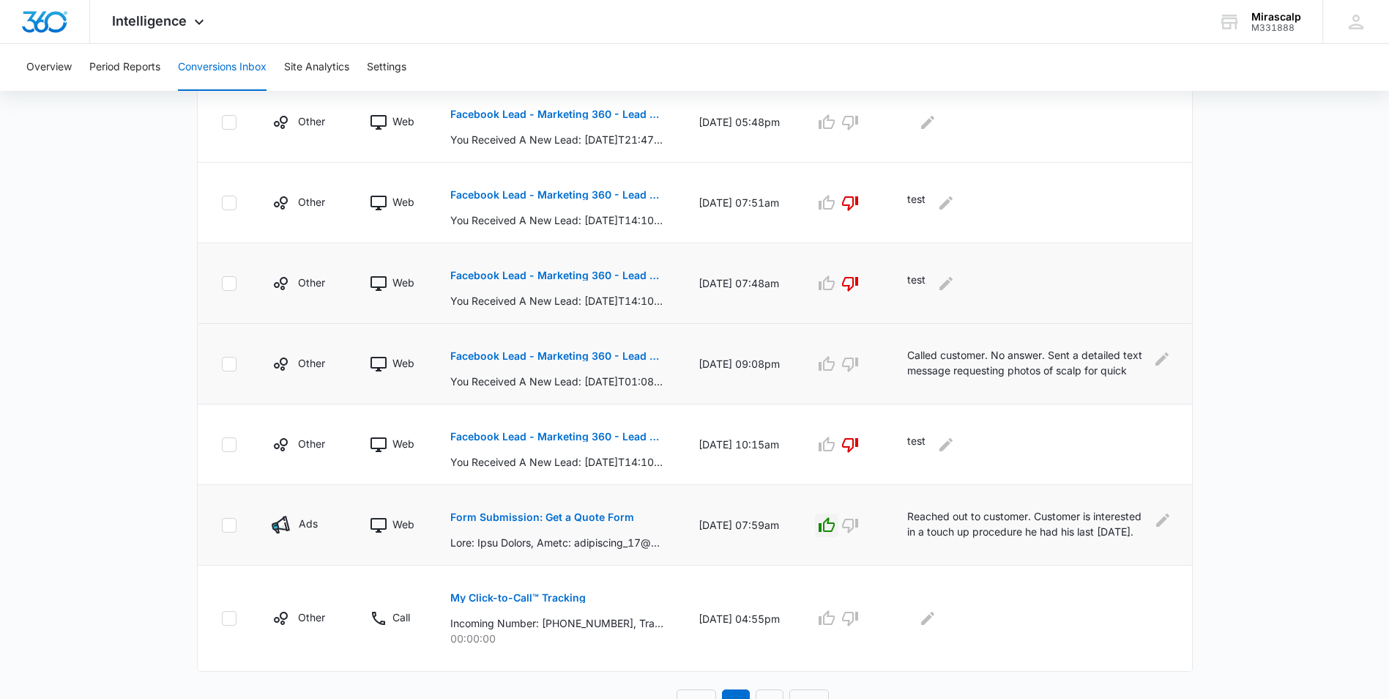
click at [567, 273] on p "Facebook Lead - Marketing 360 - Lead Form" at bounding box center [556, 275] width 213 height 10
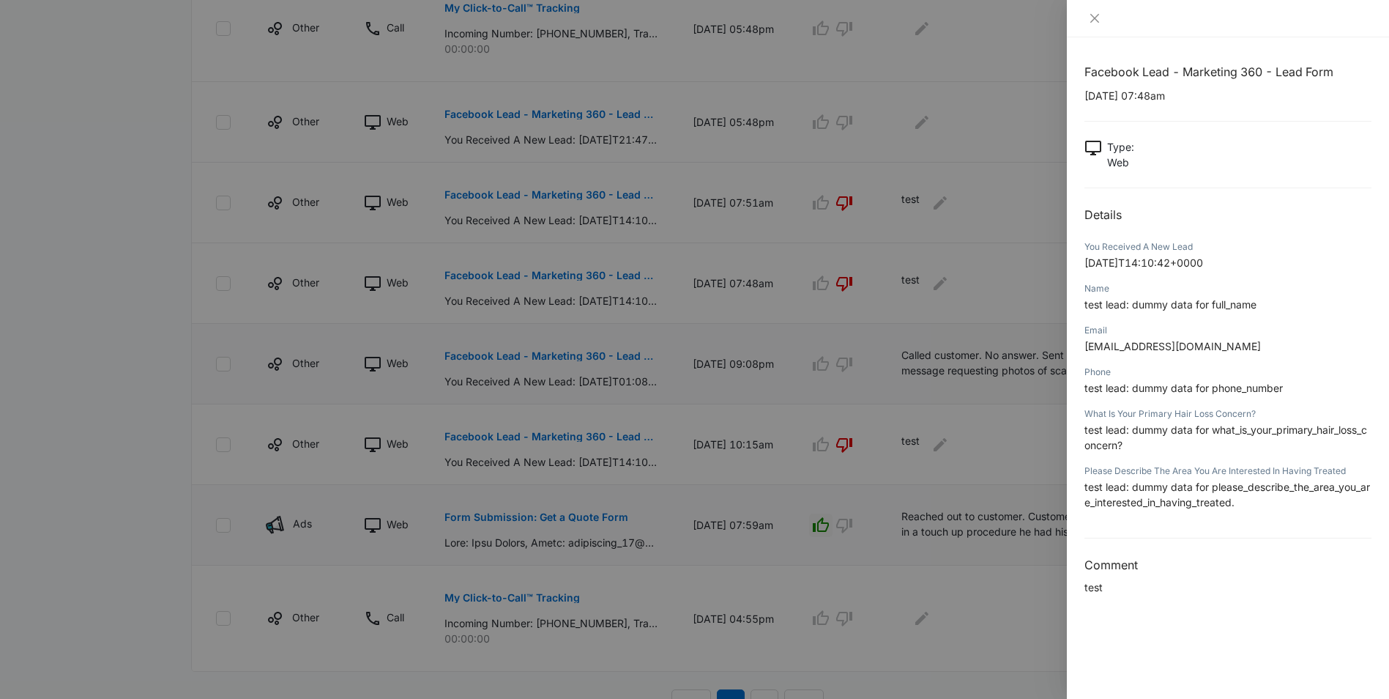
click at [571, 192] on div at bounding box center [694, 349] width 1389 height 699
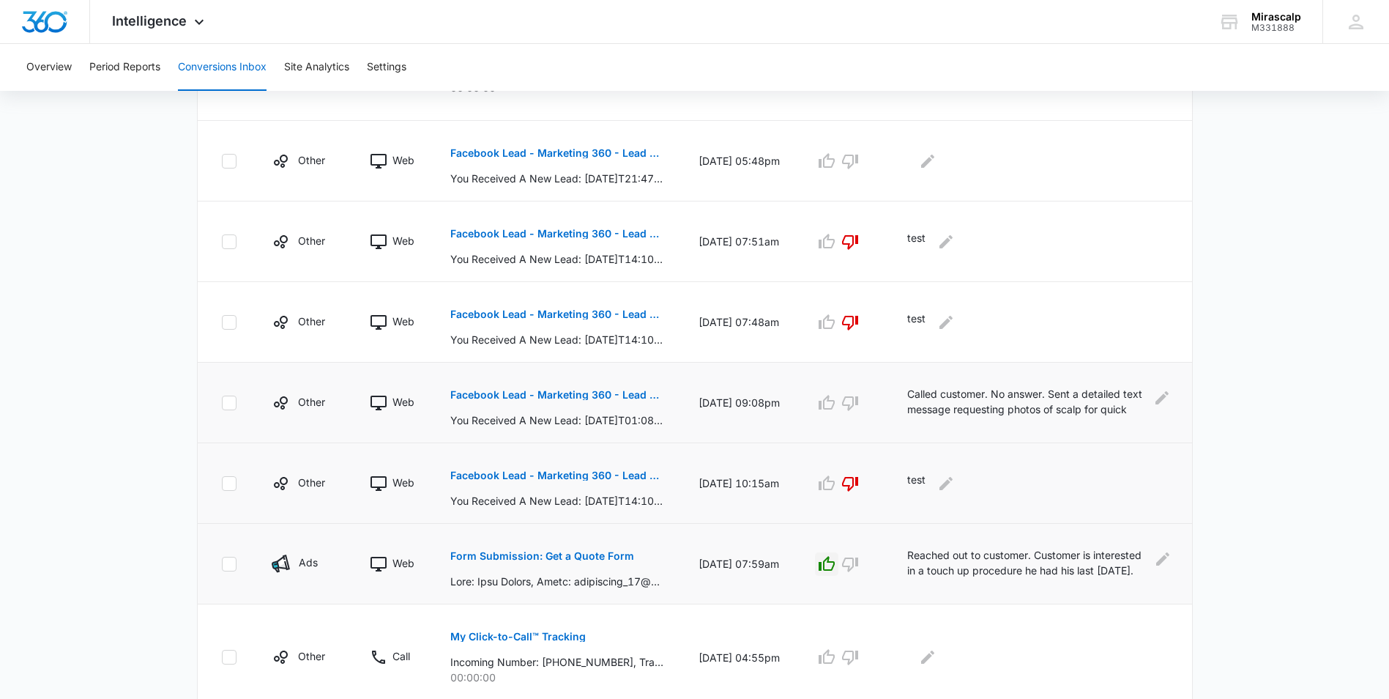
scroll to position [573, 0]
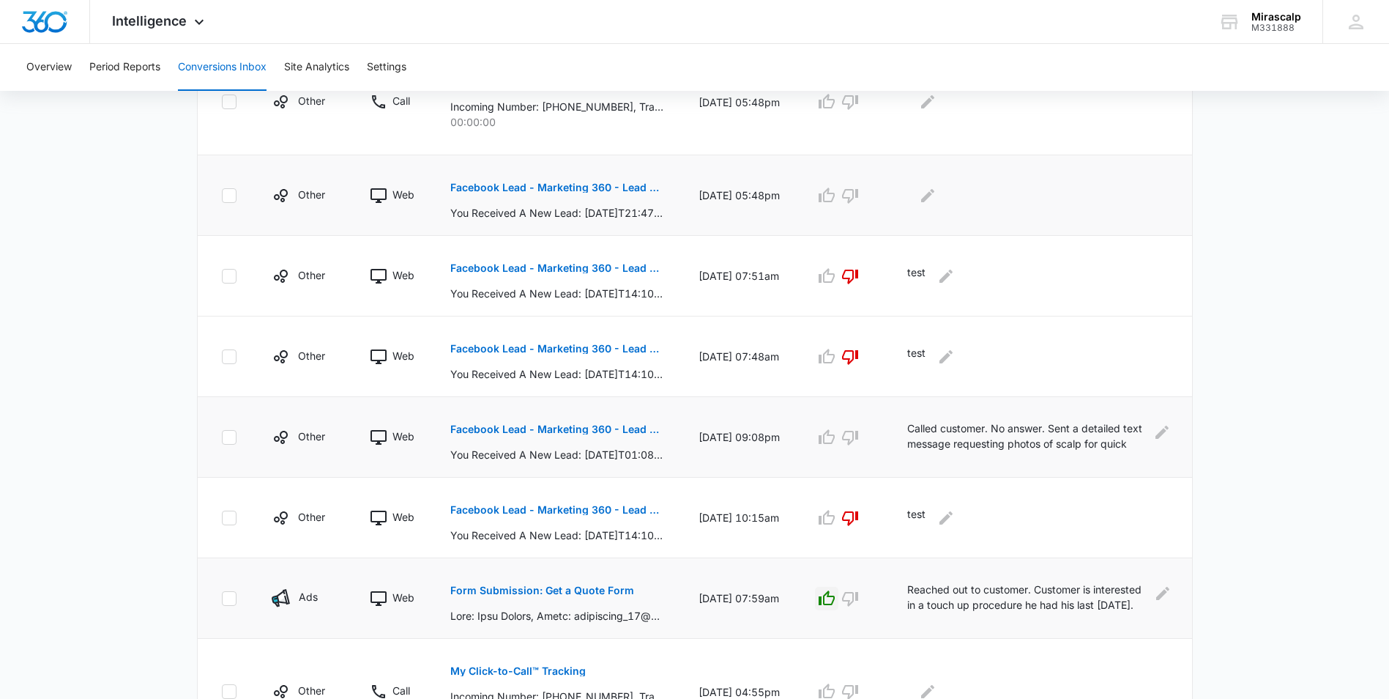
click at [590, 185] on p "Facebook Lead - Marketing 360 - Lead Form" at bounding box center [556, 187] width 213 height 10
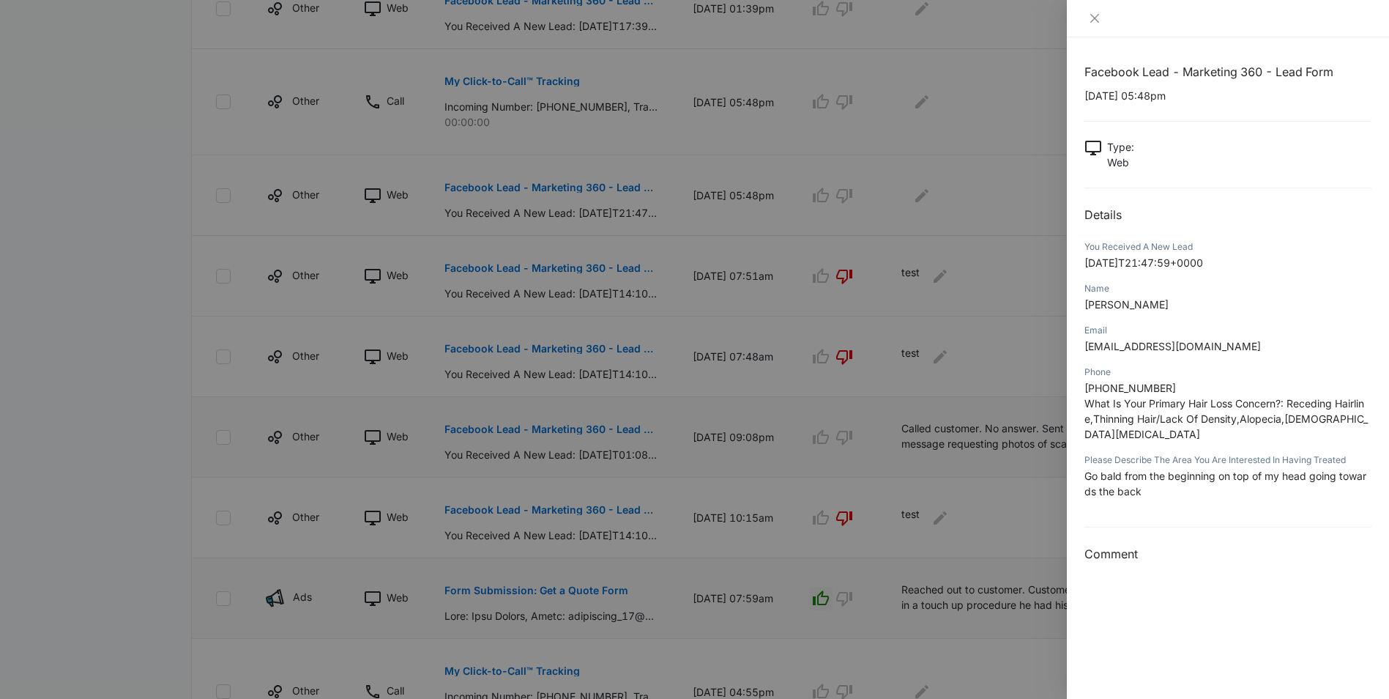
click at [1025, 439] on div at bounding box center [694, 349] width 1389 height 699
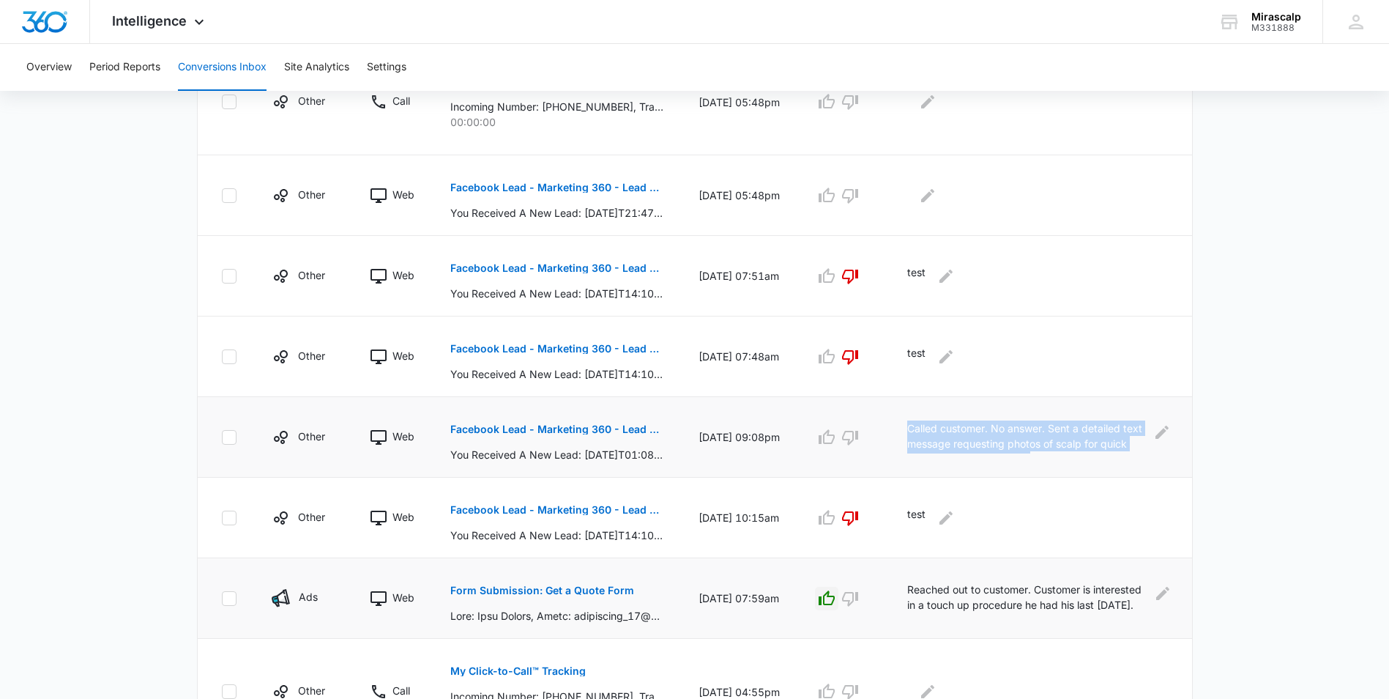
drag, startPoint x: 913, startPoint y: 423, endPoint x: 1120, endPoint y: 459, distance: 210.5
click at [1120, 459] on td "Called customer. No answer. Sent a detailed text message requesting photos of s…" at bounding box center [1041, 437] width 302 height 81
drag, startPoint x: 1120, startPoint y: 459, endPoint x: 1095, endPoint y: 411, distance: 54.4
click at [1095, 411] on td "Called customer. No answer. Sent a detailed text message requesting photos of s…" at bounding box center [1041, 437] width 302 height 81
click at [1162, 431] on icon "Edit Comments" at bounding box center [1162, 432] width 13 height 13
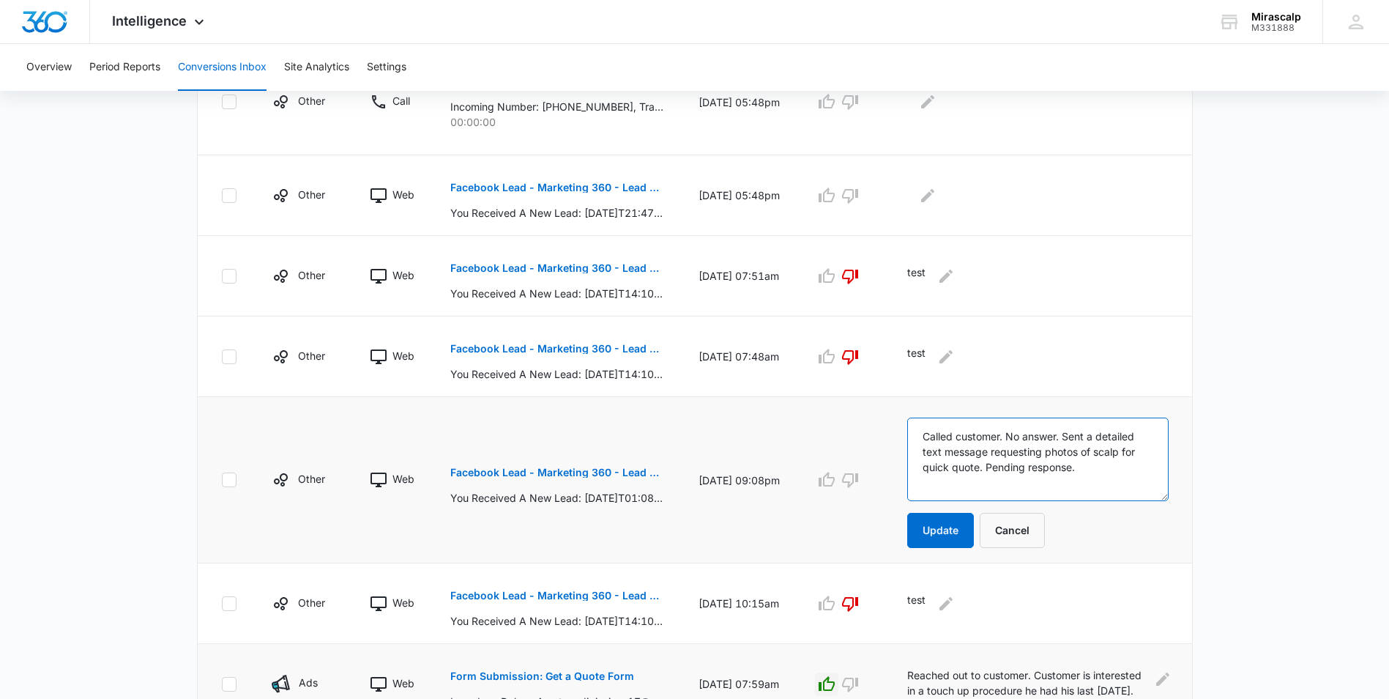
drag, startPoint x: 1095, startPoint y: 472, endPoint x: 913, endPoint y: 415, distance: 190.4
click at [913, 415] on td "Called customer. No answer. Sent a detailed text message requesting photos of s…" at bounding box center [1041, 480] width 302 height 166
click at [932, 197] on icon "Edit Comments" at bounding box center [927, 194] width 13 height 13
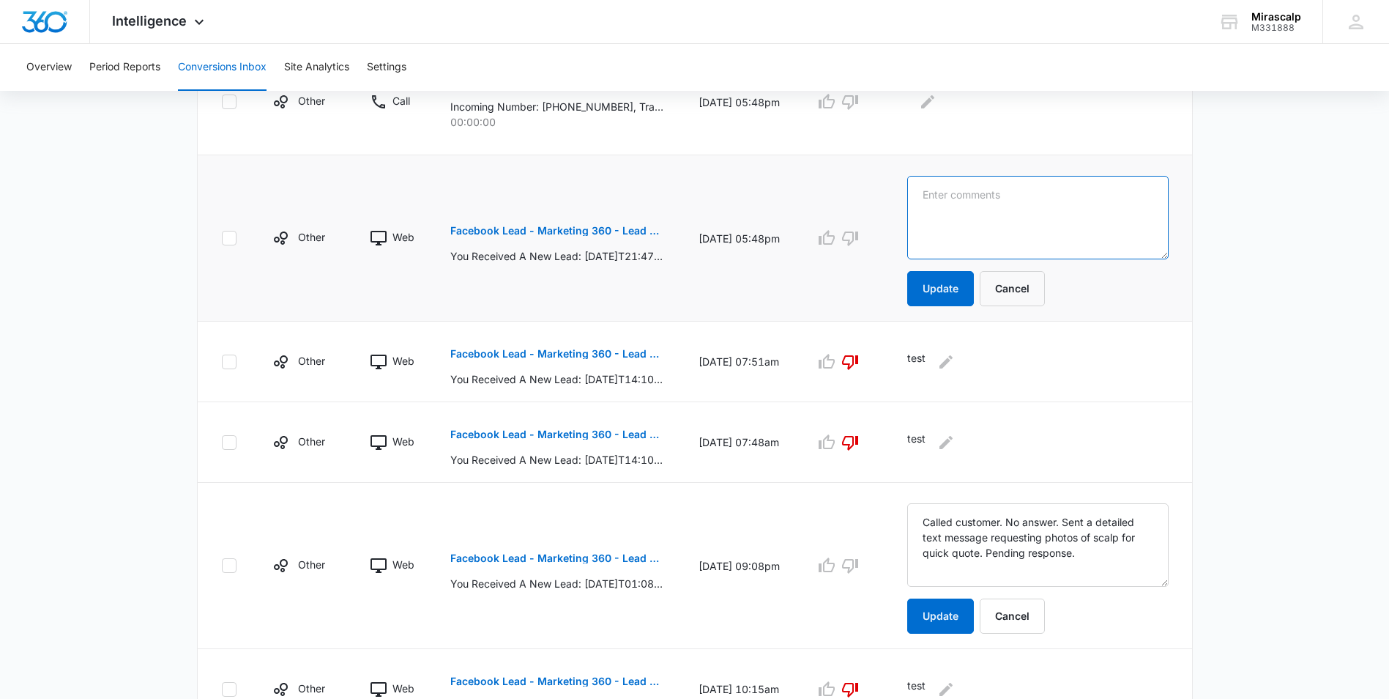
click at [948, 193] on textarea at bounding box center [1037, 217] width 261 height 83
paste textarea "Called customer. No answer. Sent a detailed text message requesting photos of s…"
type textarea "Called customer. No answer. Sent a detailed text message requesting photos of s…"
click at [934, 275] on button "Update" at bounding box center [940, 288] width 67 height 35
click at [948, 288] on button "Update" at bounding box center [940, 288] width 67 height 35
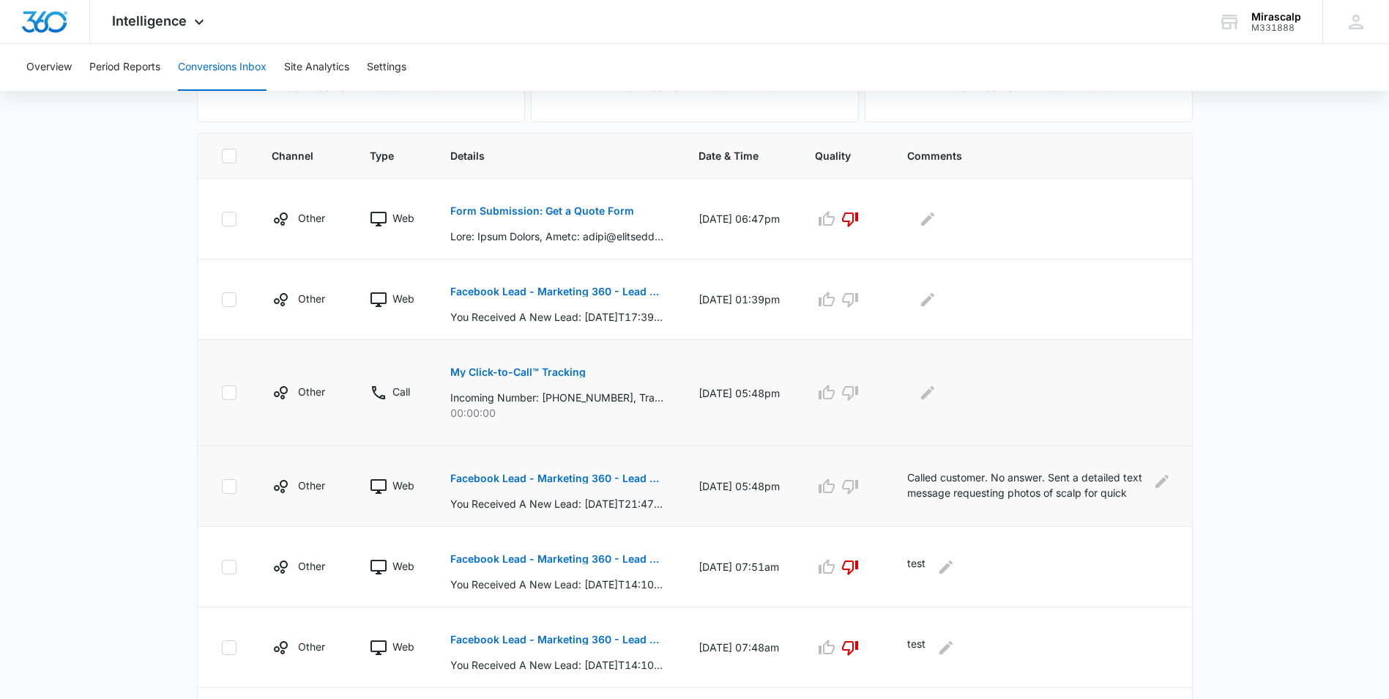
scroll to position [281, 0]
click at [577, 215] on p "Form Submission: Get a Quote Form" at bounding box center [542, 213] width 184 height 10
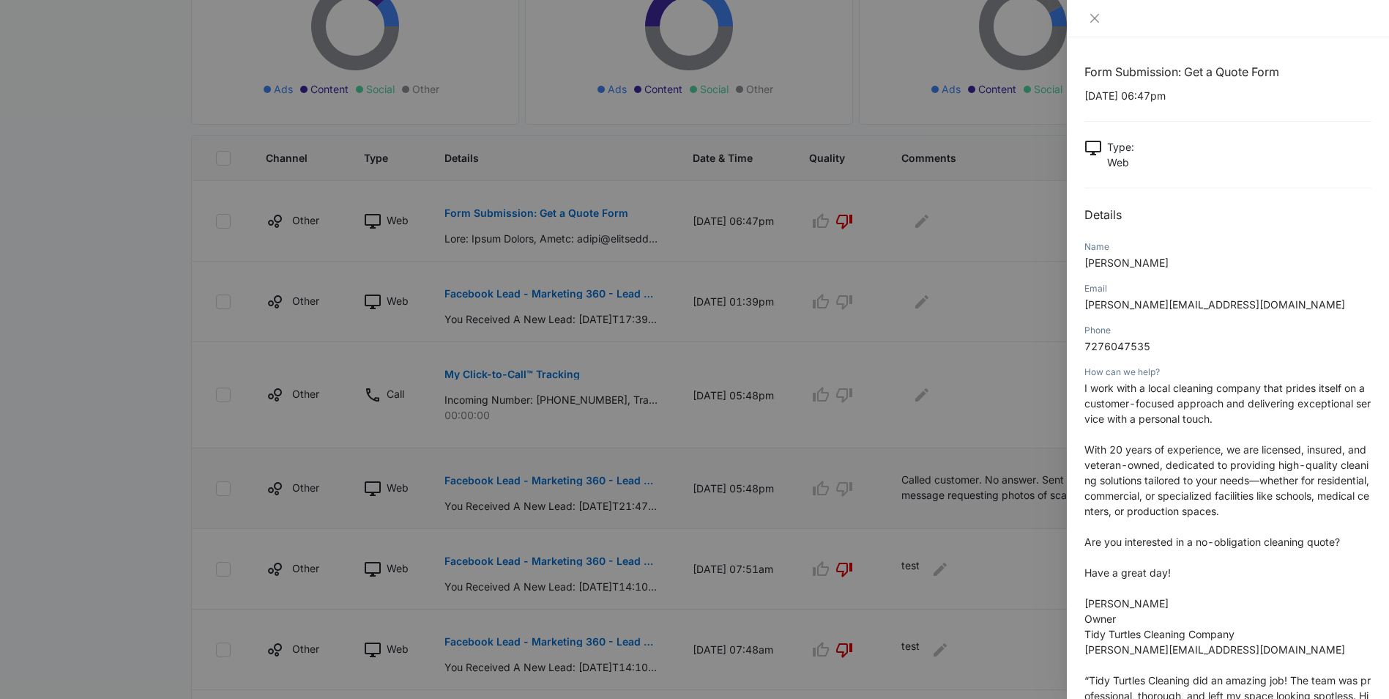
click at [1011, 204] on div at bounding box center [694, 349] width 1389 height 699
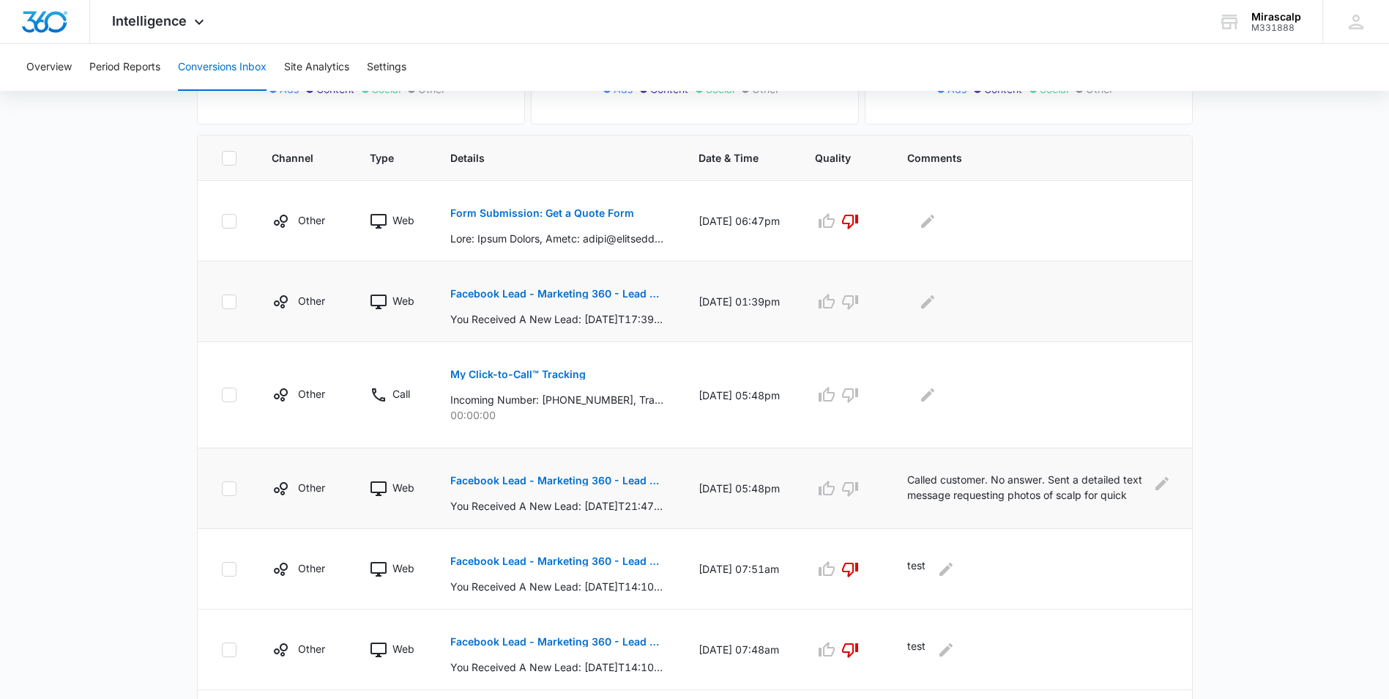
click at [616, 292] on p "Facebook Lead - Marketing 360 - Lead Form" at bounding box center [556, 294] width 213 height 10
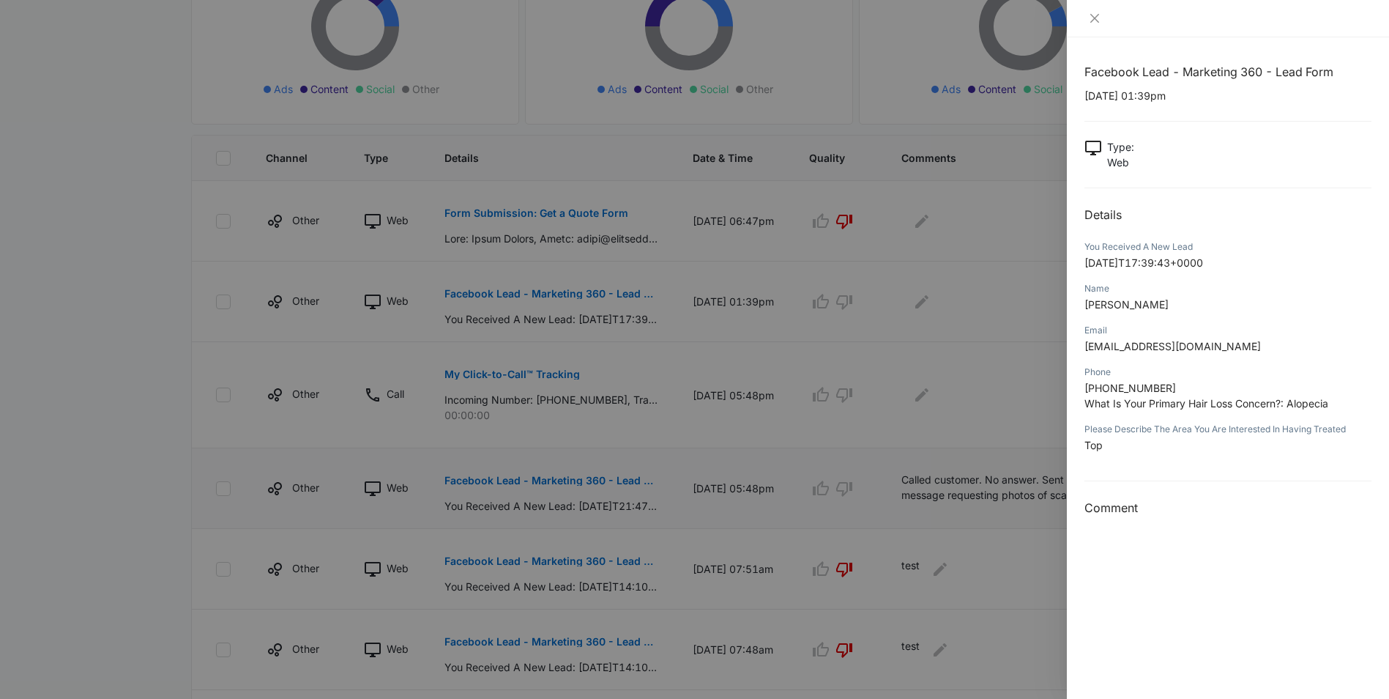
click at [582, 287] on div at bounding box center [694, 349] width 1389 height 699
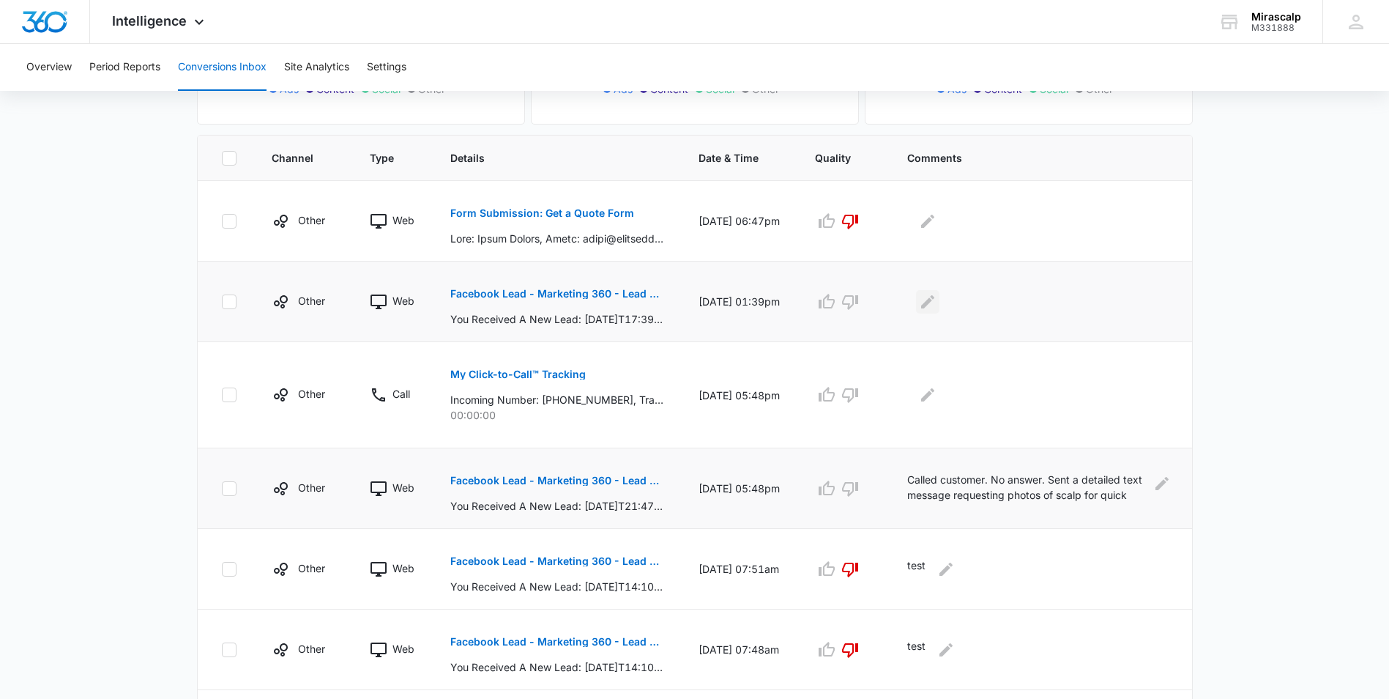
click at [930, 293] on icon "Edit Comments" at bounding box center [928, 302] width 18 height 18
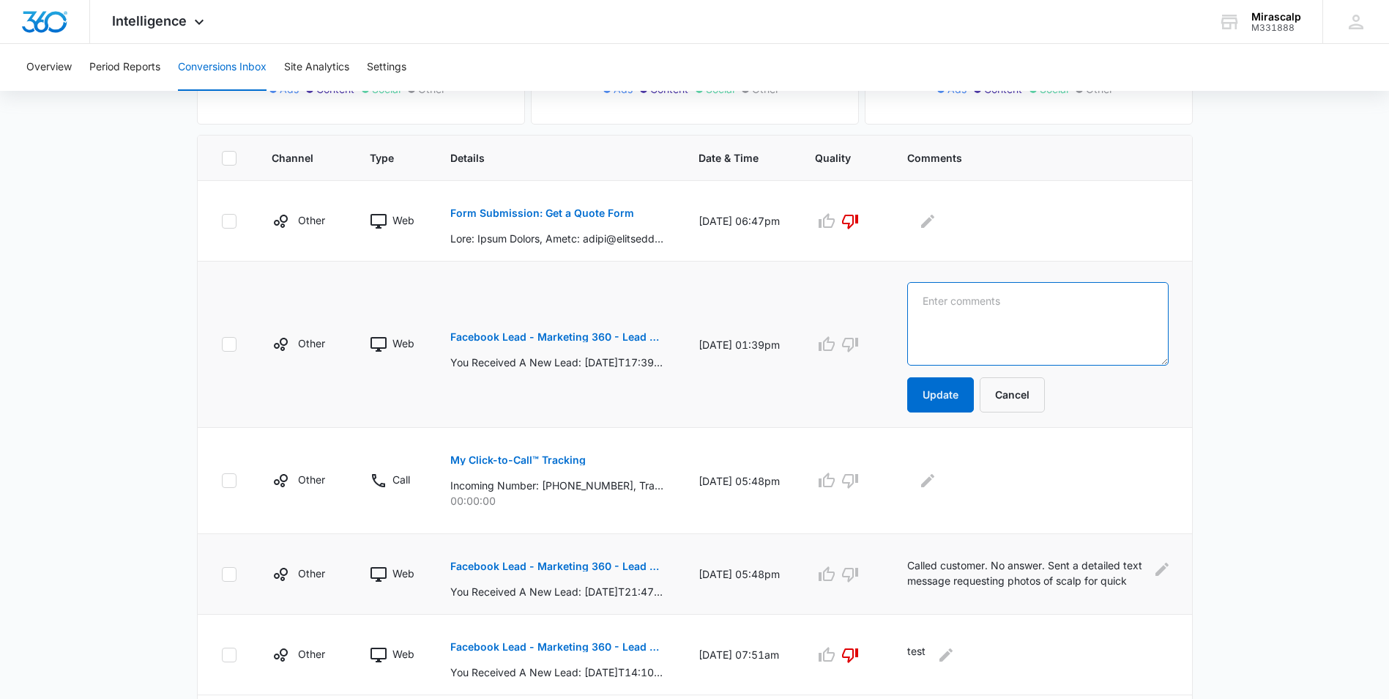
click at [931, 297] on textarea at bounding box center [1037, 323] width 261 height 83
paste textarea "Called customer. No answer. Sent a detailed text message requesting photos of s…"
type textarea "Called customer. No answer. Sent a detailed text message requesting photos of s…"
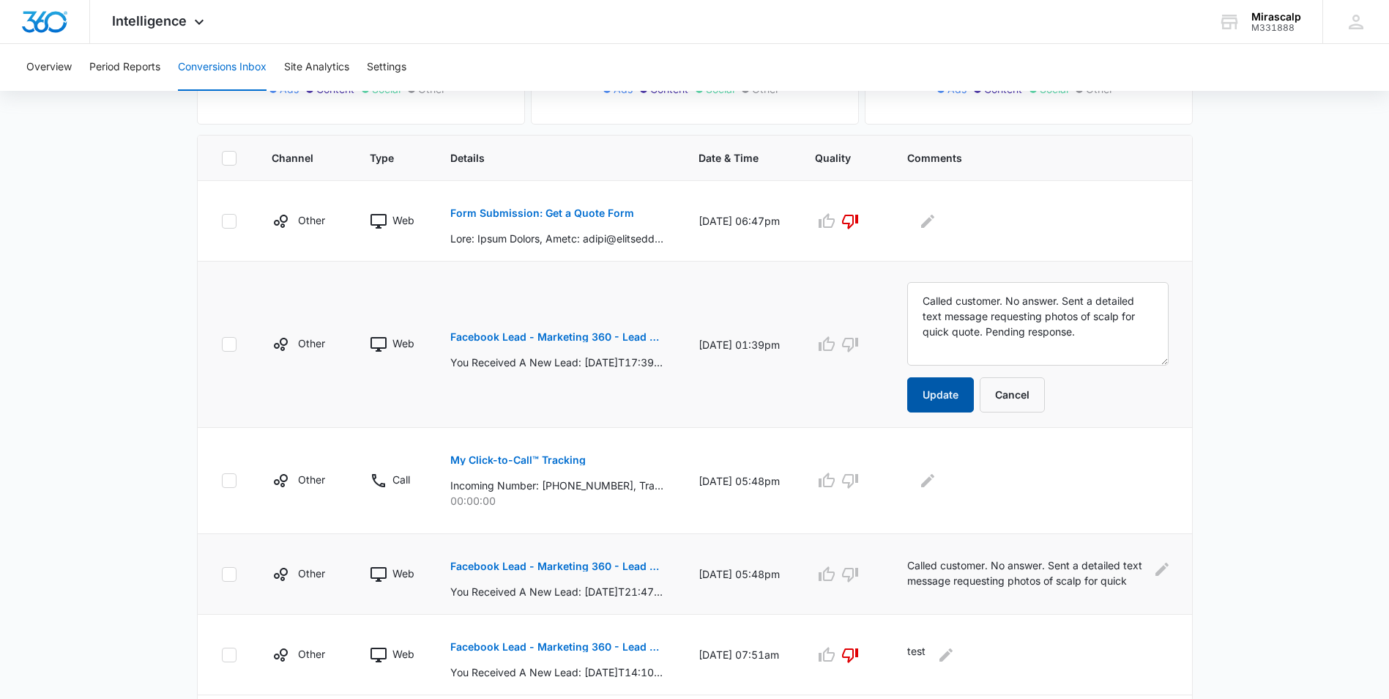
click at [948, 396] on button "Update" at bounding box center [940, 394] width 67 height 35
click at [947, 469] on div at bounding box center [1037, 480] width 261 height 23
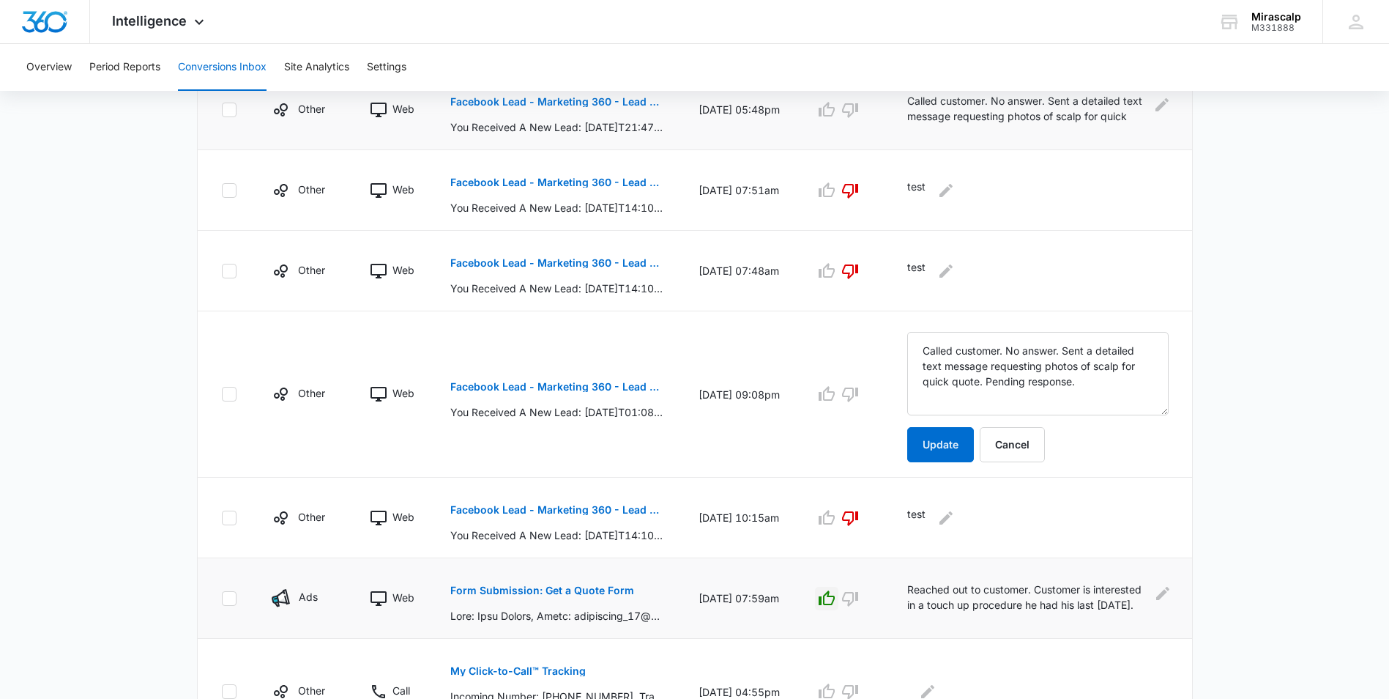
scroll to position [751, 0]
